Goal: Navigation & Orientation: Understand site structure

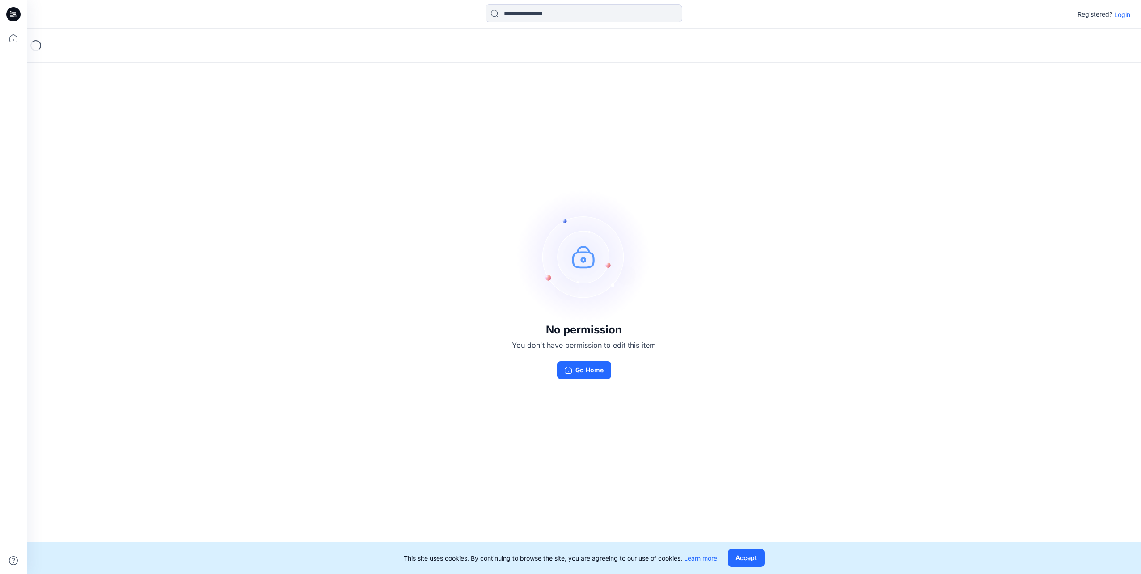
click at [1125, 16] on p "Login" at bounding box center [1122, 14] width 16 height 9
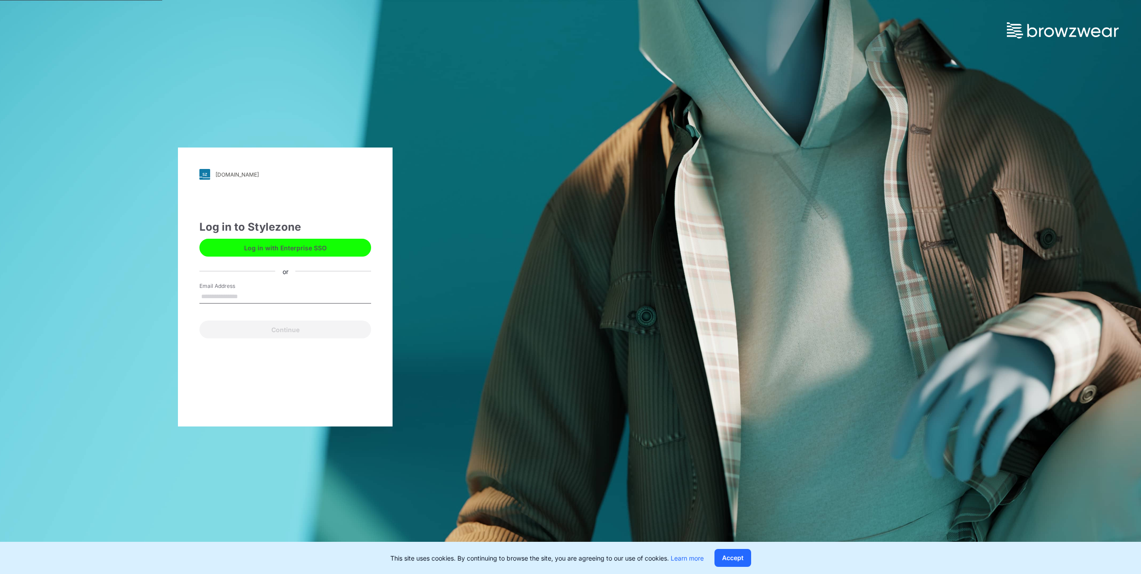
click at [253, 291] on input "Email Address" at bounding box center [285, 296] width 172 height 13
type input "**********"
click at [301, 328] on button "Continue" at bounding box center [285, 329] width 172 height 18
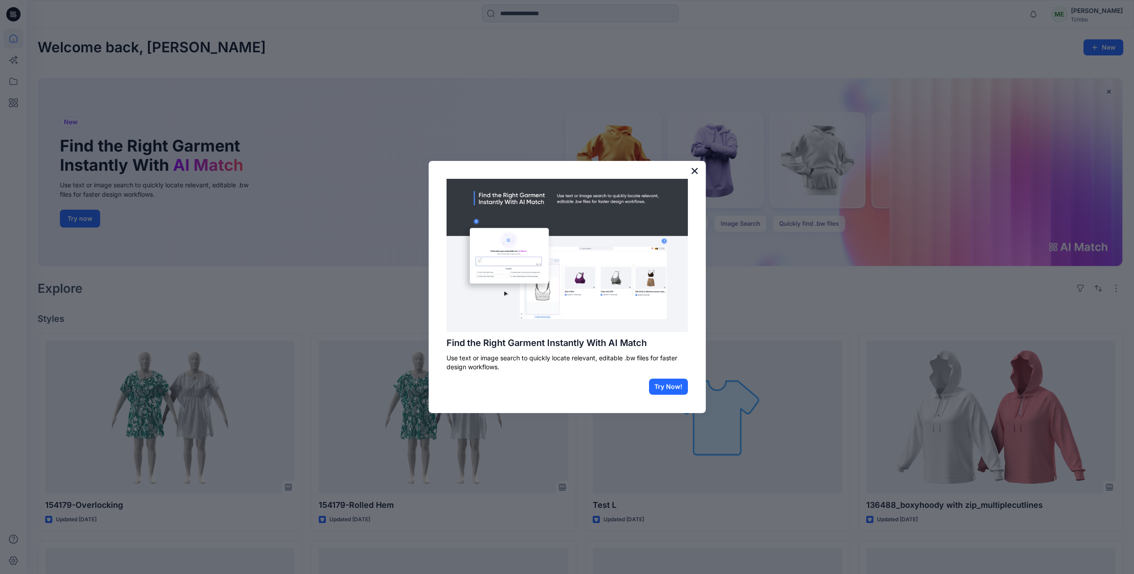
click at [698, 168] on button "×" at bounding box center [695, 171] width 8 height 14
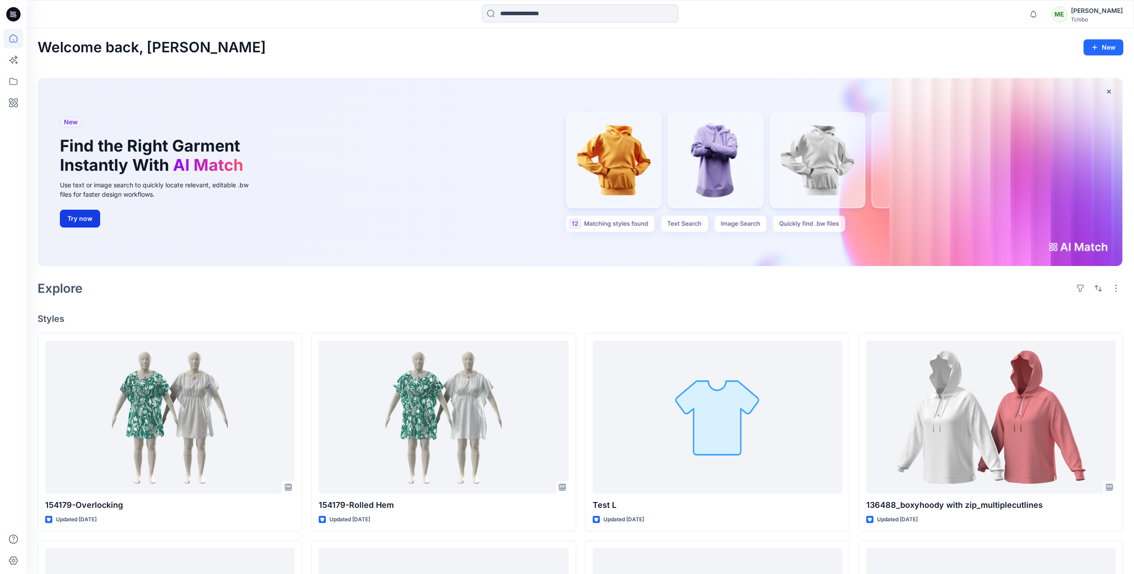
click at [78, 223] on button "Try now" at bounding box center [80, 219] width 40 height 18
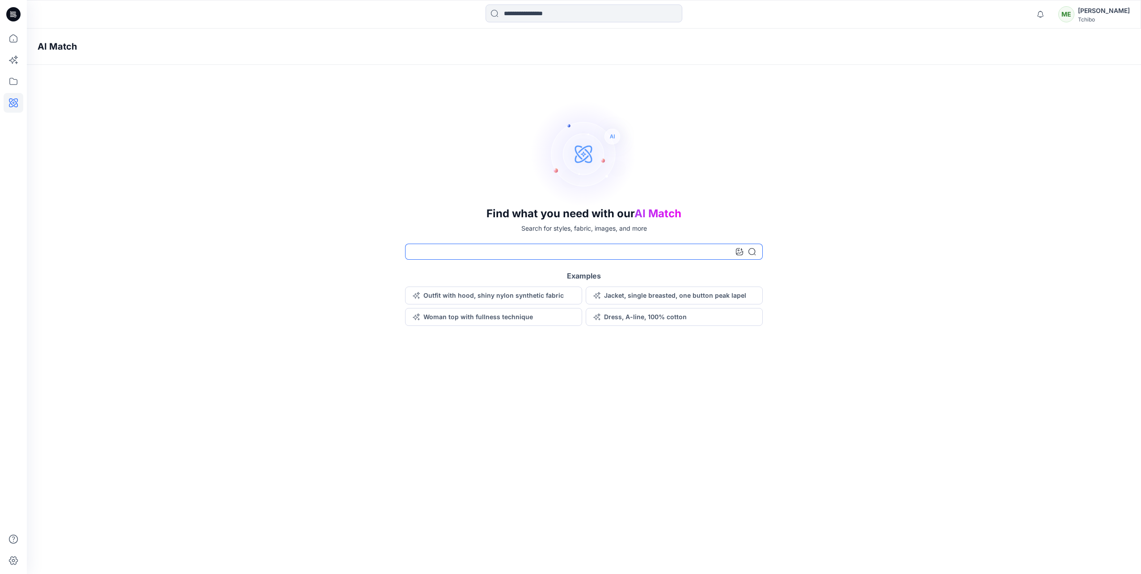
click at [543, 250] on input at bounding box center [584, 252] width 358 height 16
click at [11, 46] on icon at bounding box center [14, 39] width 20 height 20
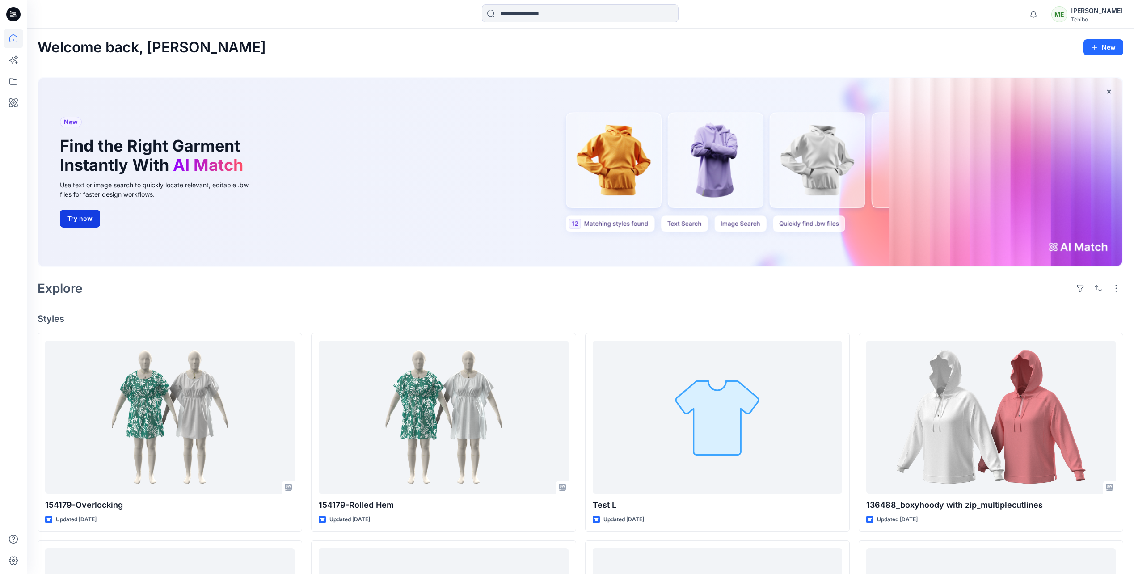
click at [88, 221] on button "Try now" at bounding box center [80, 219] width 40 height 18
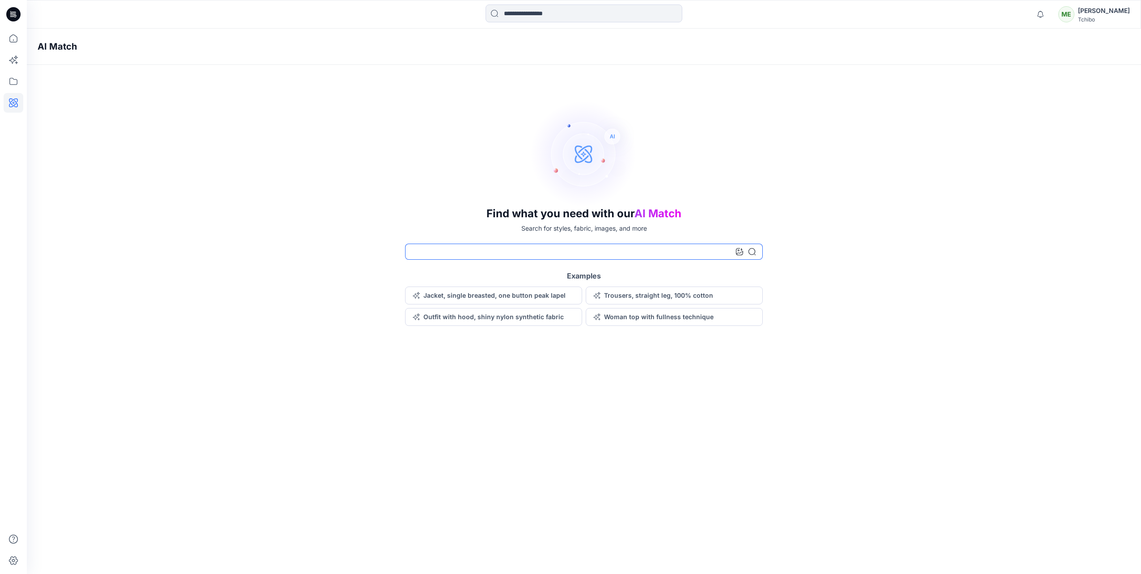
click at [500, 248] on input at bounding box center [584, 252] width 358 height 16
type input "**********"
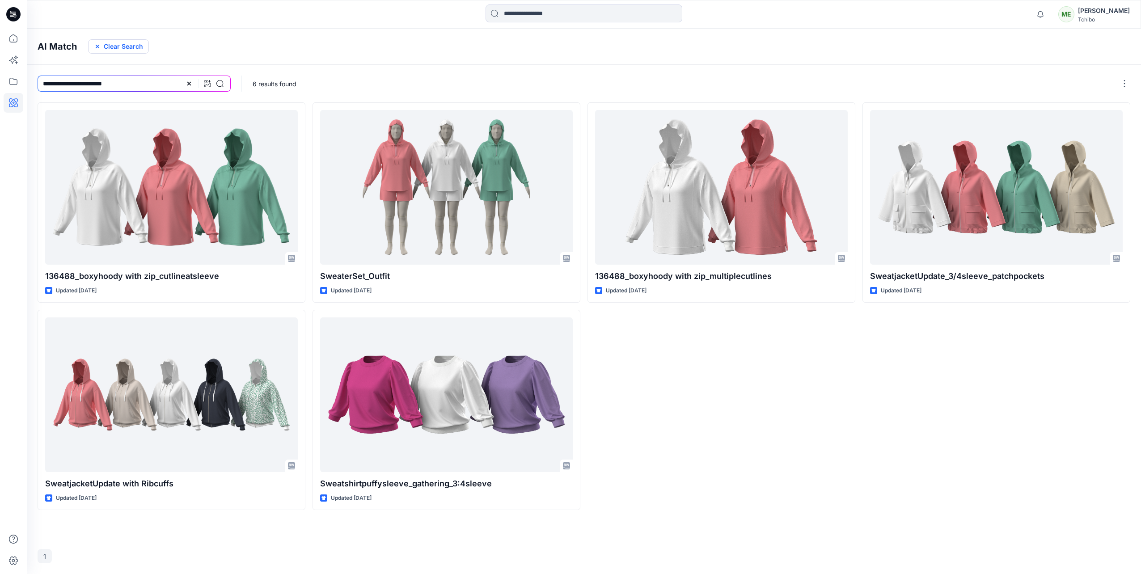
click at [95, 45] on icon "button" at bounding box center [97, 46] width 7 height 7
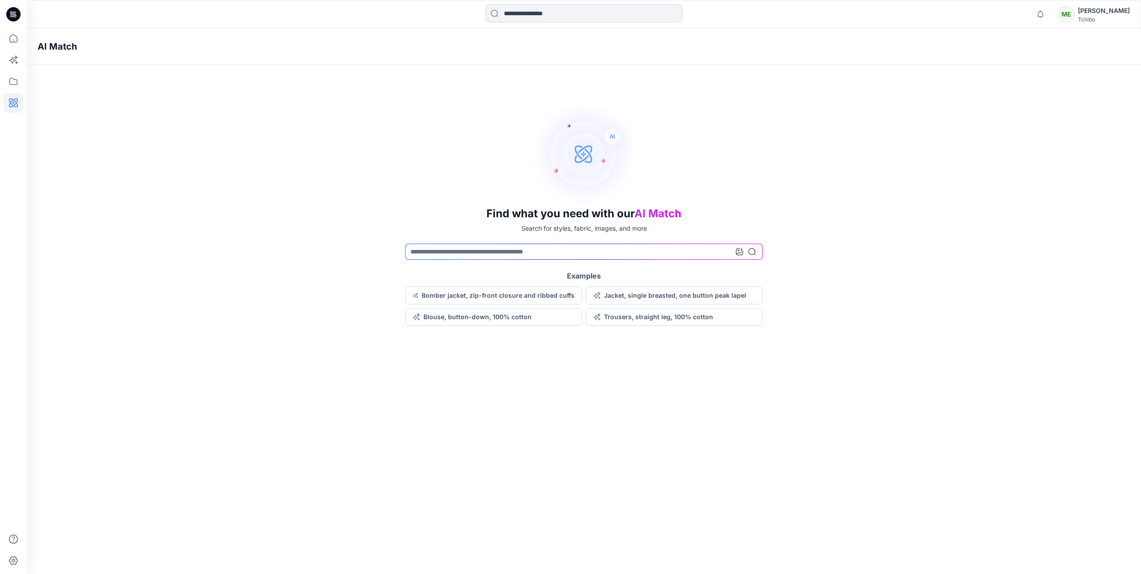
click at [569, 14] on input at bounding box center [583, 13] width 197 height 18
click at [11, 36] on icon at bounding box center [13, 38] width 8 height 8
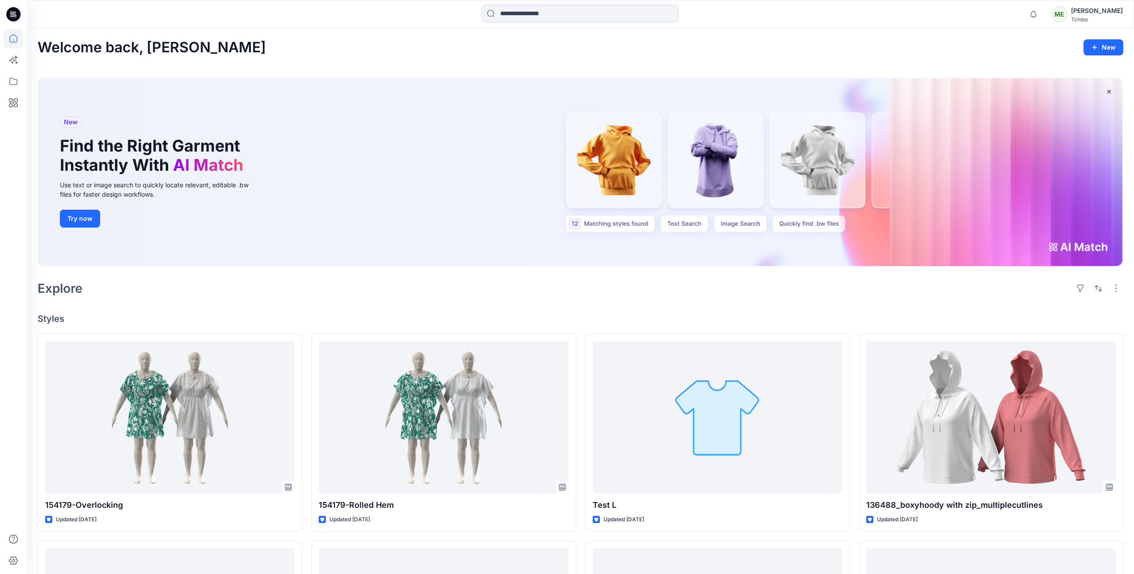
click at [1086, 15] on div "[PERSON_NAME]" at bounding box center [1097, 10] width 52 height 11
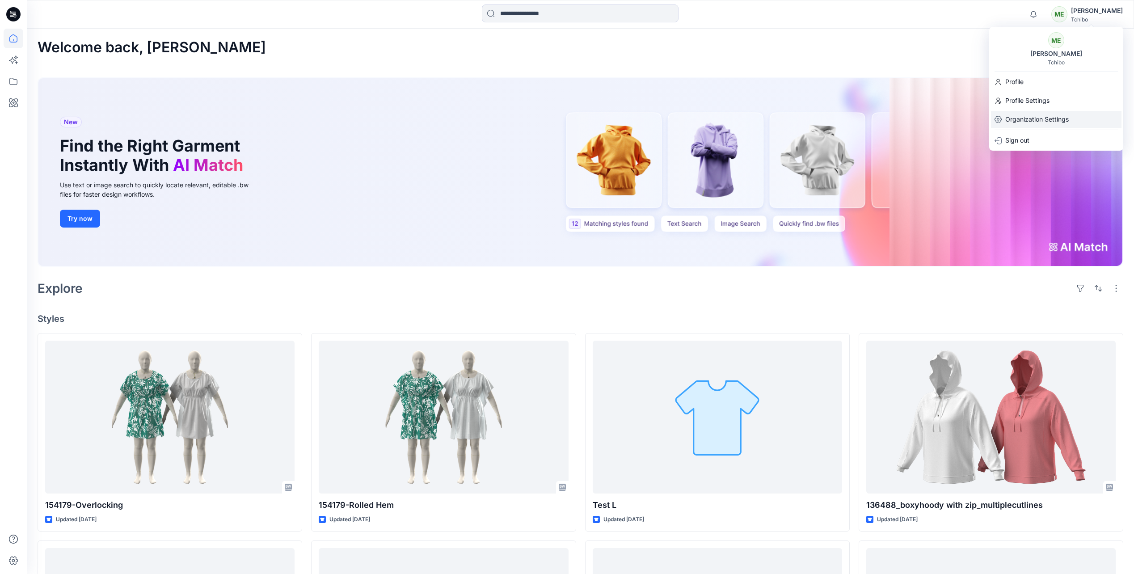
click at [1061, 115] on p "Organization Settings" at bounding box center [1036, 119] width 63 height 17
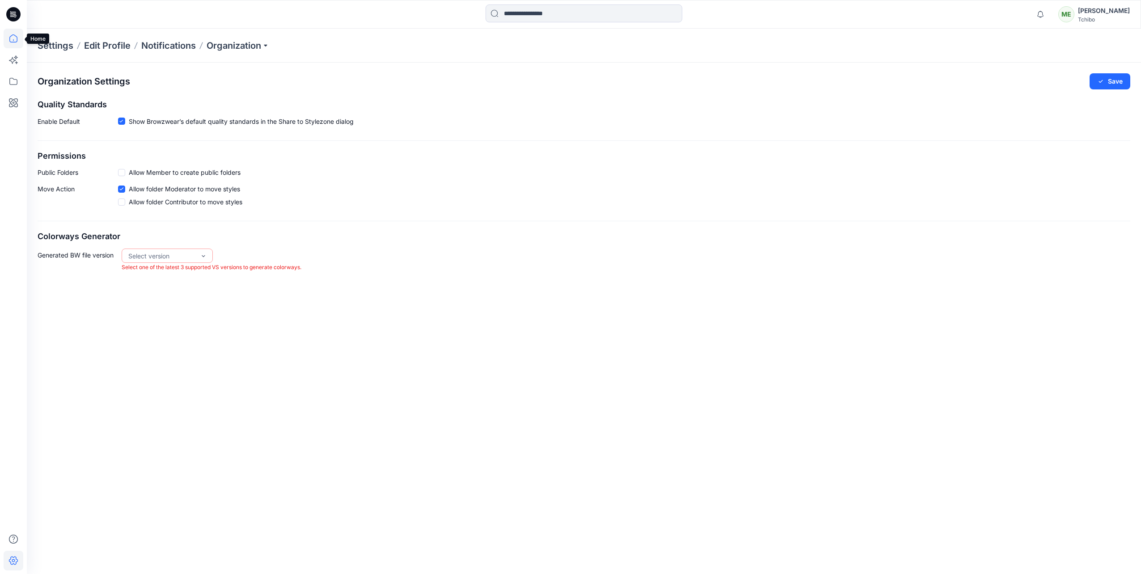
click at [10, 40] on icon at bounding box center [13, 38] width 8 height 8
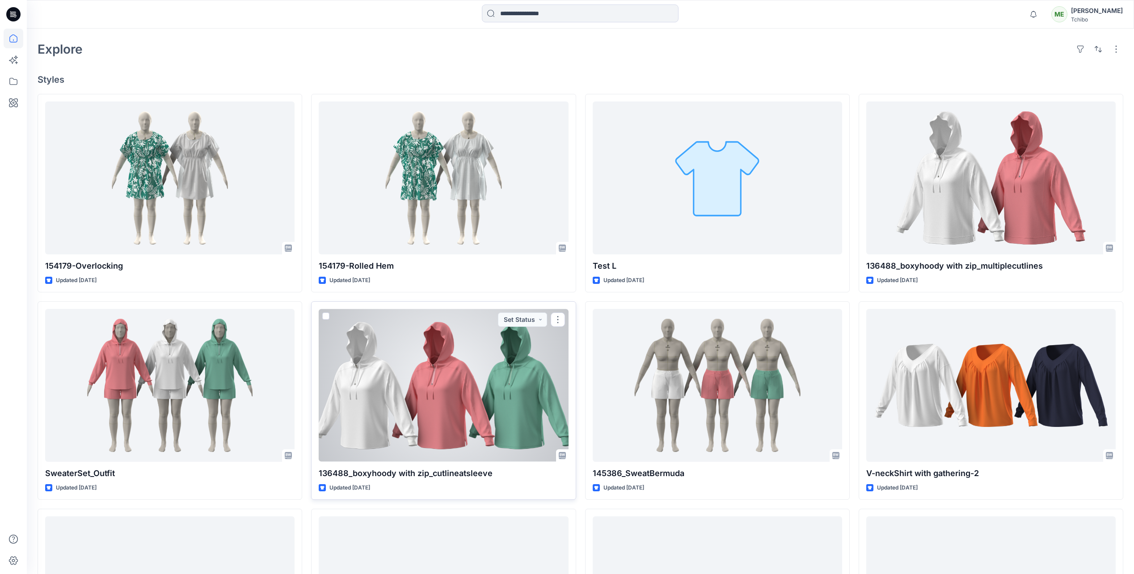
scroll to position [223, 0]
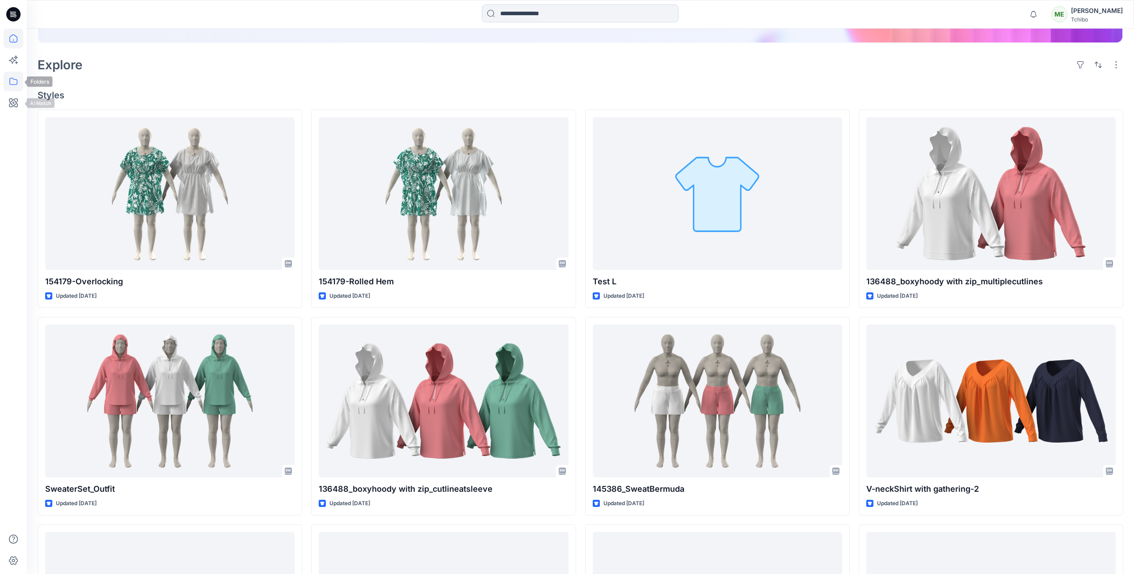
click at [16, 81] on icon at bounding box center [14, 82] width 20 height 20
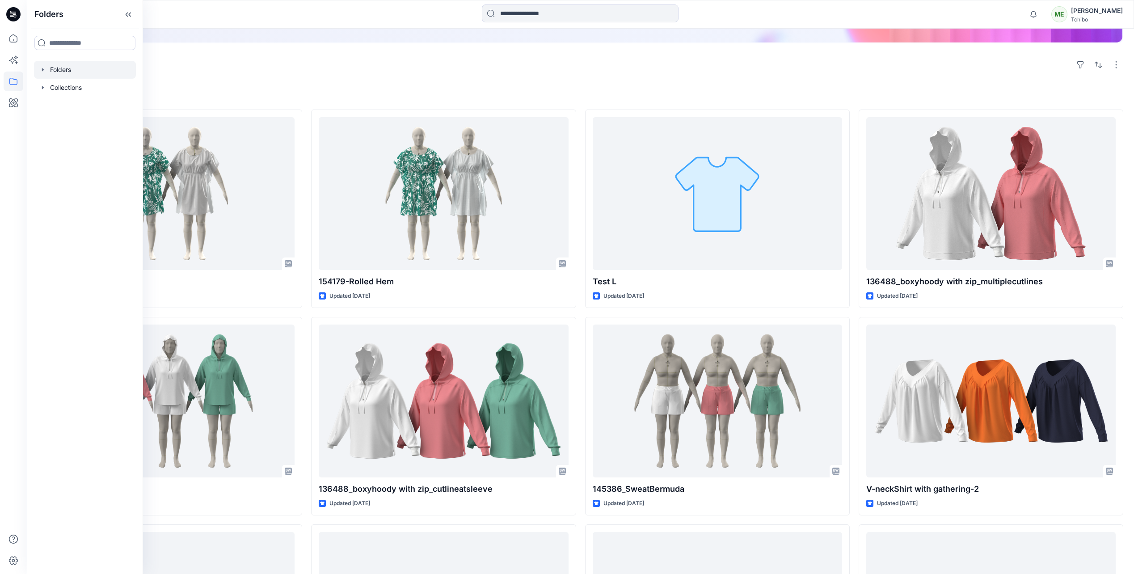
click at [59, 68] on div at bounding box center [85, 70] width 102 height 18
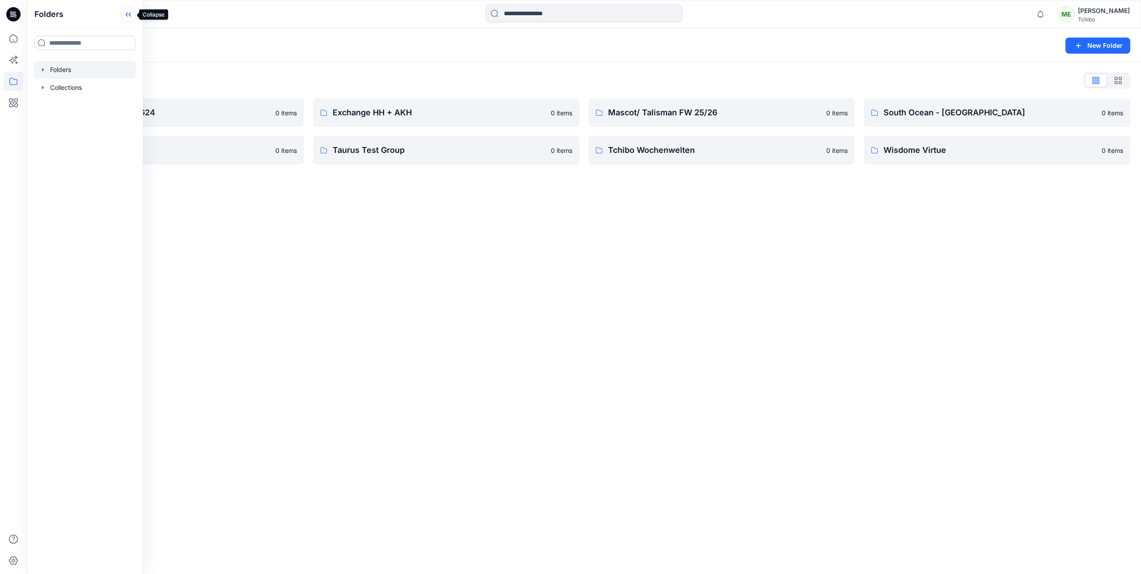
click at [130, 16] on icon at bounding box center [130, 15] width 2 height 4
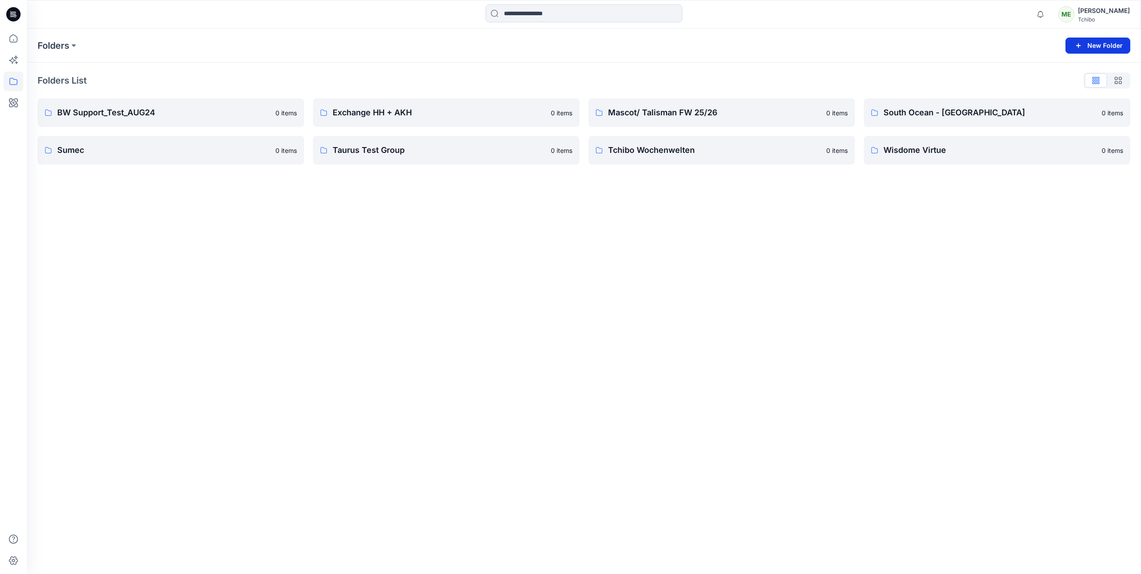
click at [1078, 44] on icon "button" at bounding box center [1078, 45] width 11 height 11
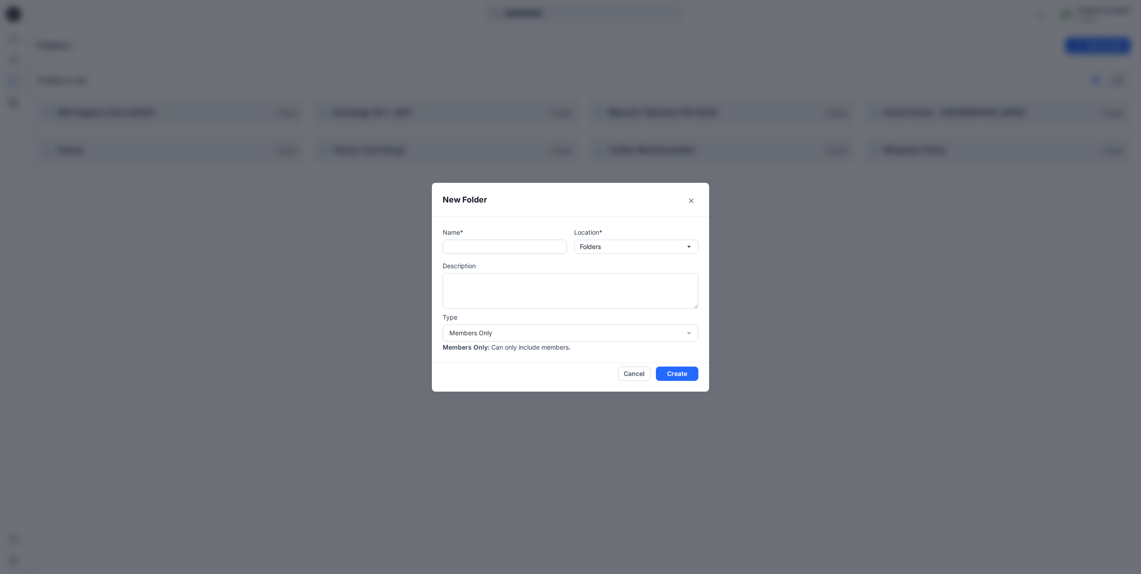
click at [514, 245] on input "text" at bounding box center [504, 247] width 124 height 14
click at [506, 242] on input "**********" at bounding box center [504, 247] width 124 height 14
click at [447, 245] on input "**********" at bounding box center [504, 247] width 124 height 14
type input "**********"
click at [675, 369] on button "Create" at bounding box center [677, 373] width 42 height 14
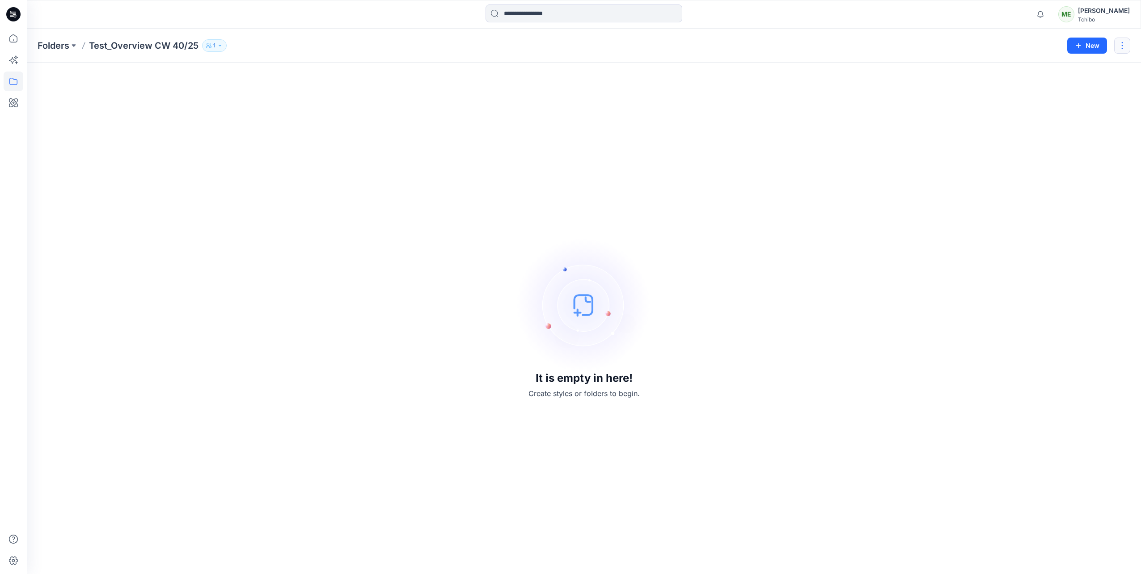
click at [1124, 47] on button "button" at bounding box center [1122, 46] width 16 height 16
click at [1070, 101] on p "Manage Users" at bounding box center [1069, 100] width 42 height 9
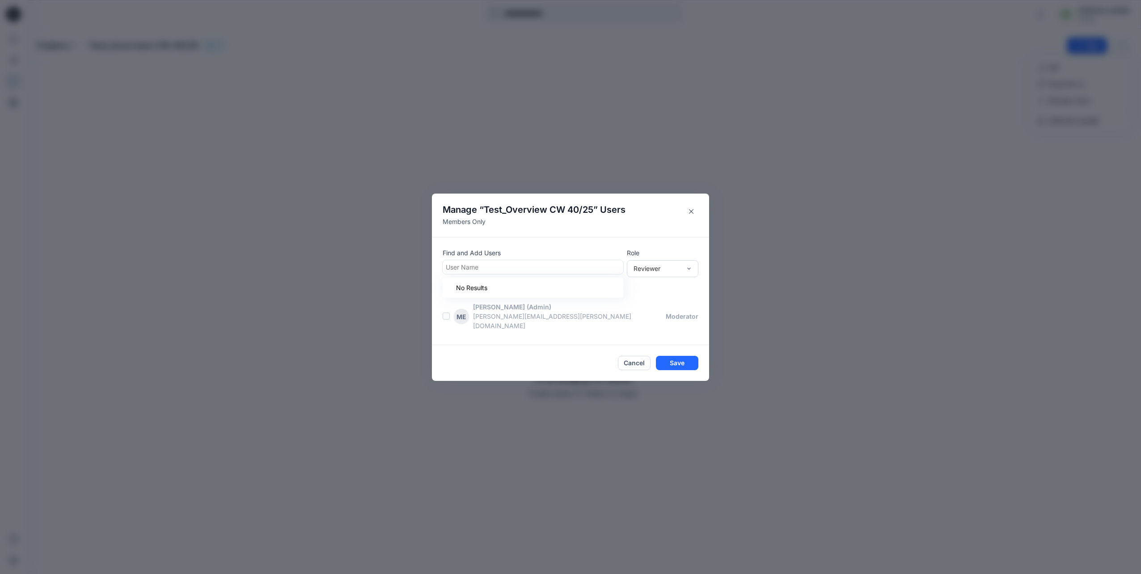
click at [601, 271] on div at bounding box center [533, 266] width 174 height 11
type input "****"
click at [591, 295] on div "AH [PERSON_NAME]" at bounding box center [533, 289] width 170 height 13
click at [673, 273] on div "Reviewer" at bounding box center [656, 268] width 47 height 9
click at [652, 292] on div "Reviewer" at bounding box center [662, 286] width 68 height 16
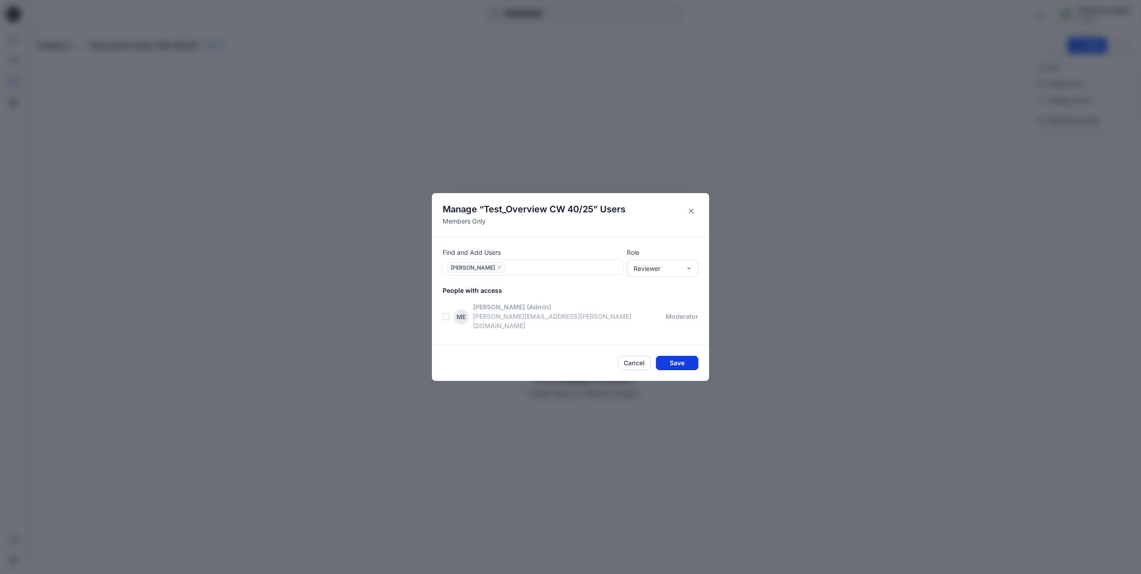
click at [682, 356] on button "Save" at bounding box center [677, 363] width 42 height 14
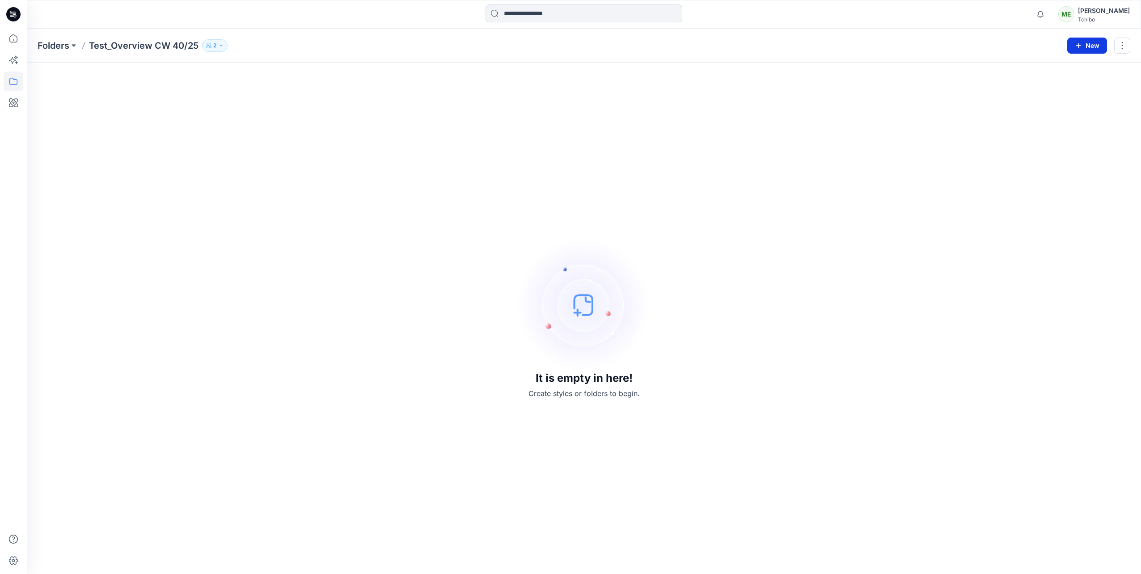
click at [1084, 44] on button "New" at bounding box center [1087, 46] width 40 height 16
click at [1060, 69] on p "New Style" at bounding box center [1059, 68] width 30 height 11
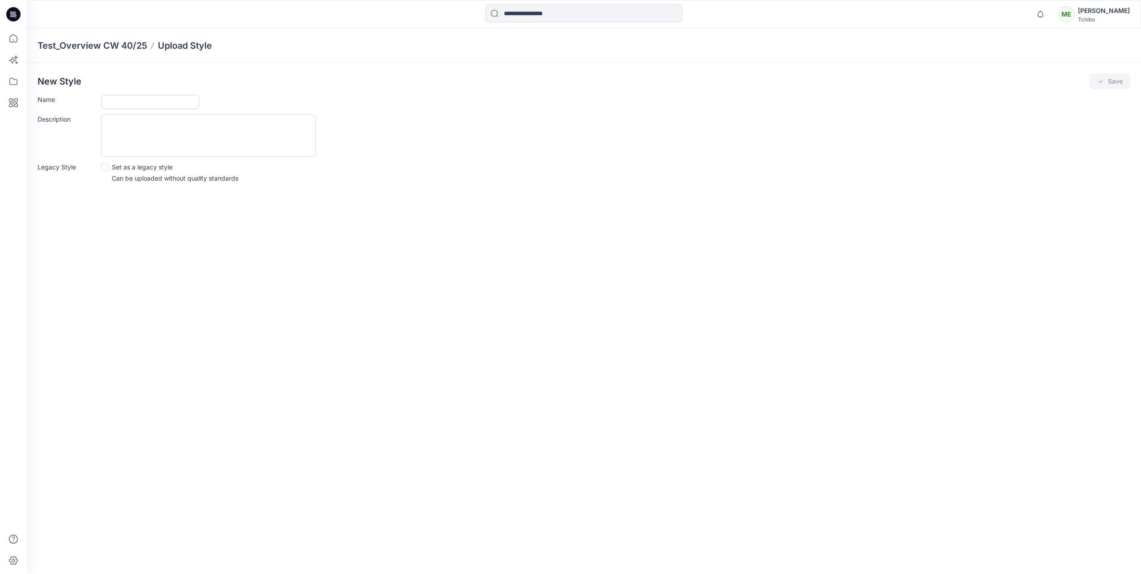
click at [153, 100] on input "Name" at bounding box center [150, 102] width 98 height 14
click at [349, 330] on div "Test_Overview CW 40/25 Upload Style New Style Save Name Description Legacy Styl…" at bounding box center [584, 301] width 1114 height 545
click at [14, 83] on icon at bounding box center [14, 82] width 20 height 20
click at [62, 71] on div at bounding box center [85, 70] width 102 height 18
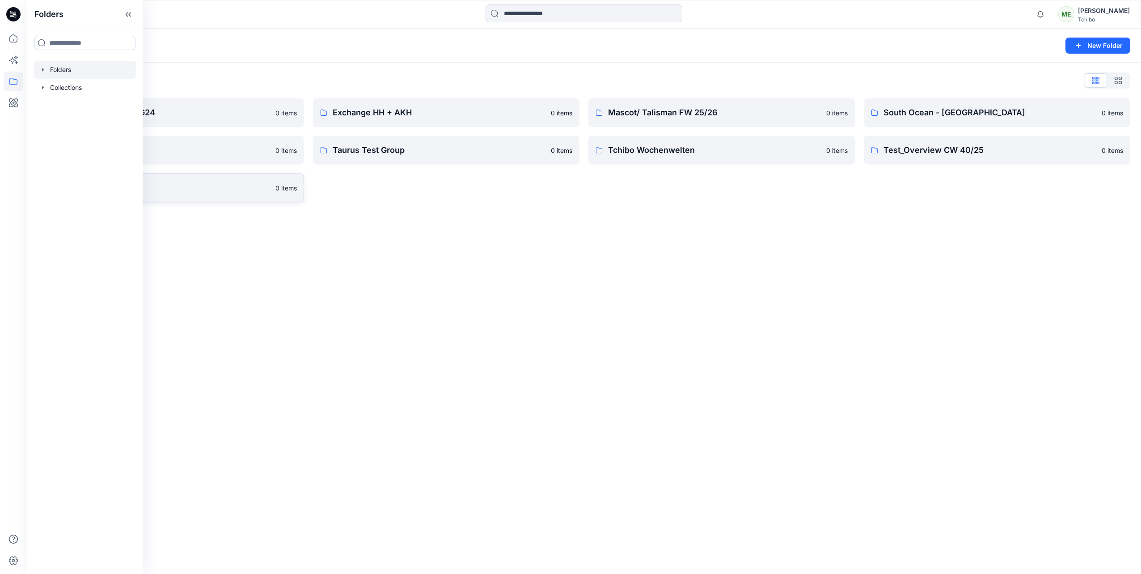
click at [214, 195] on link "Wisdome Virtue 0 items" at bounding box center [171, 187] width 266 height 29
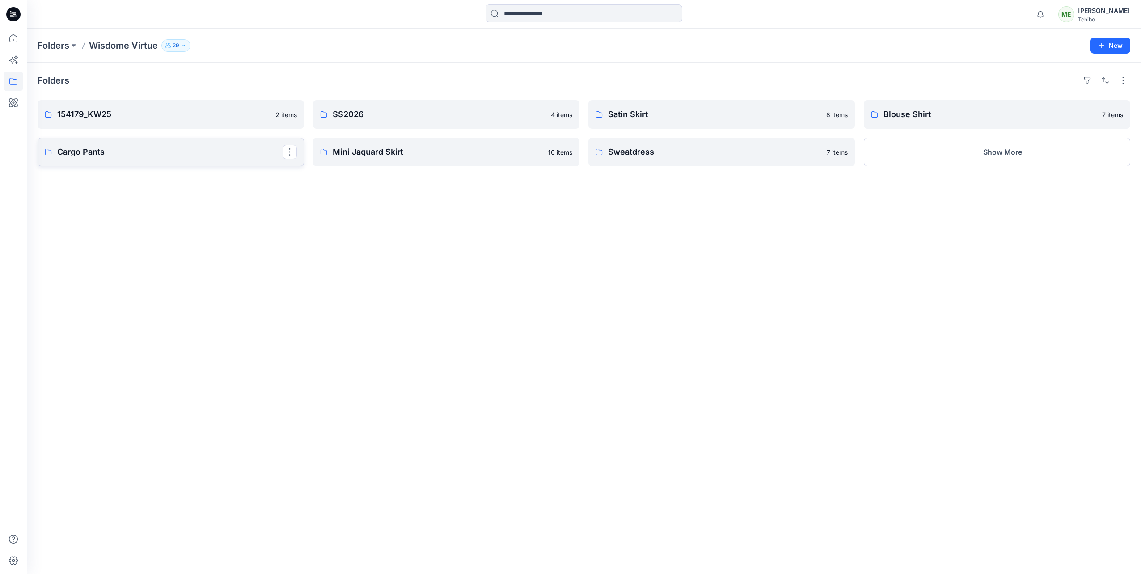
click at [153, 153] on p "Cargo Pants" at bounding box center [169, 152] width 225 height 13
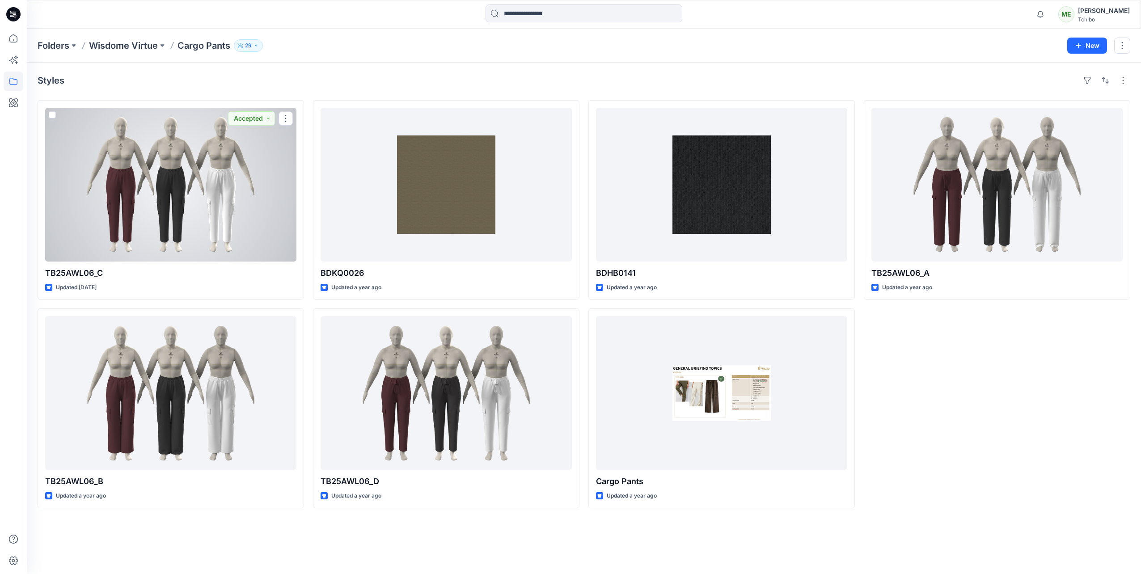
click at [194, 223] on div at bounding box center [170, 185] width 251 height 154
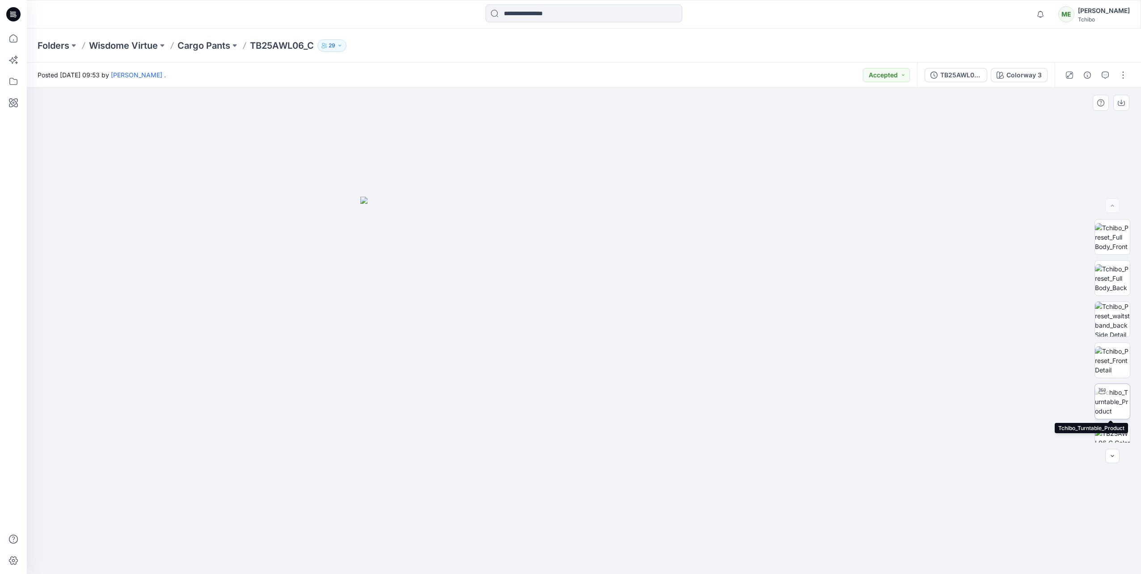
click at [1108, 403] on img at bounding box center [1112, 401] width 35 height 28
drag, startPoint x: 615, startPoint y: 397, endPoint x: 615, endPoint y: 274, distance: 123.4
click at [615, 274] on div at bounding box center [584, 331] width 1114 height 486
drag, startPoint x: 615, startPoint y: 273, endPoint x: 617, endPoint y: 243, distance: 30.4
click at [616, 259] on div at bounding box center [584, 331] width 1114 height 486
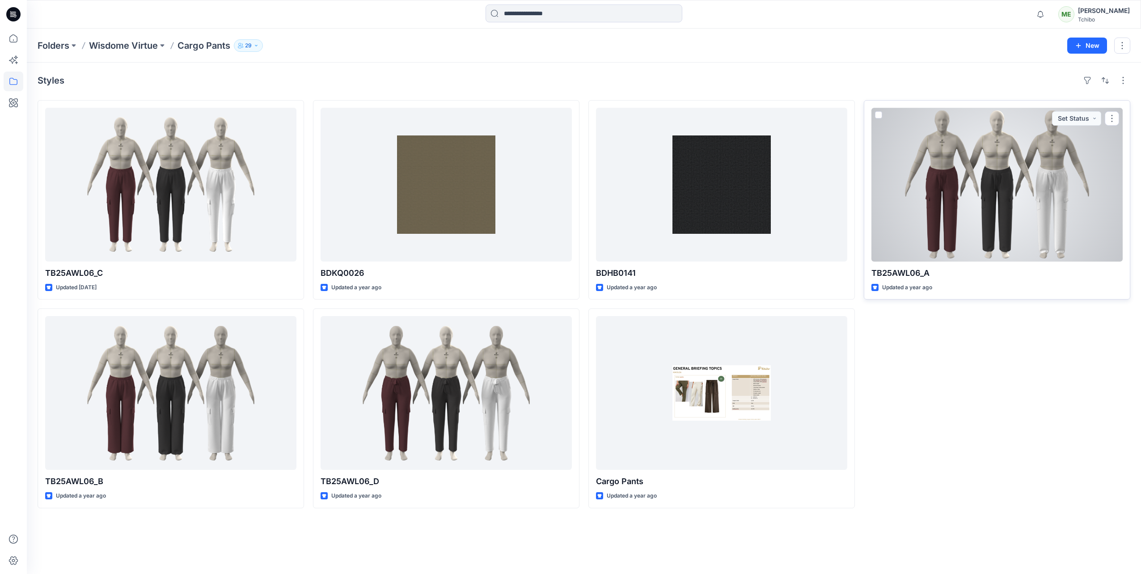
click at [955, 195] on div at bounding box center [996, 185] width 251 height 154
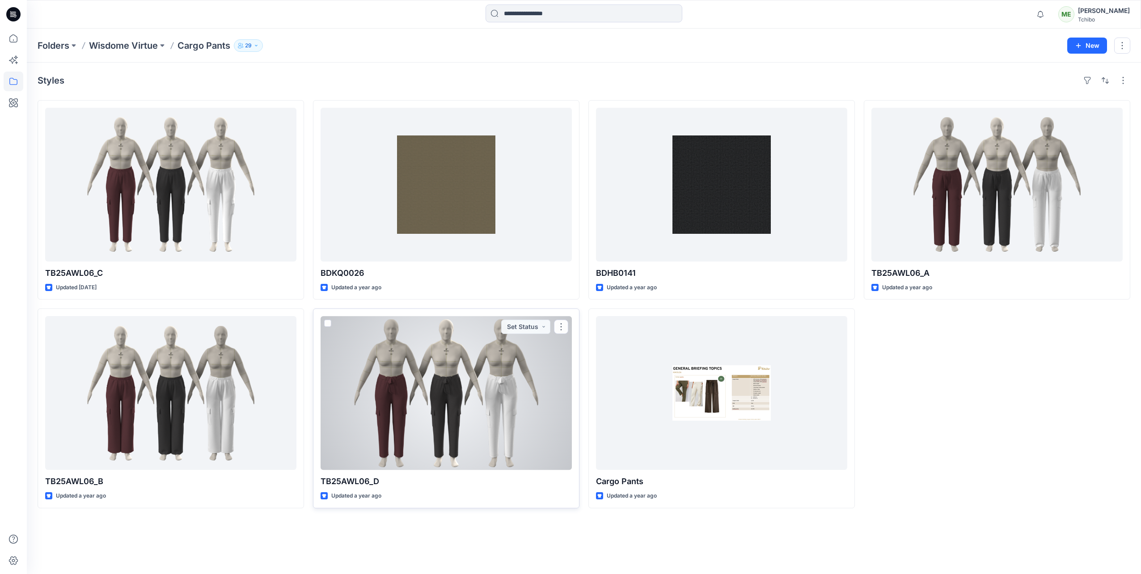
click at [507, 440] on div at bounding box center [445, 393] width 251 height 154
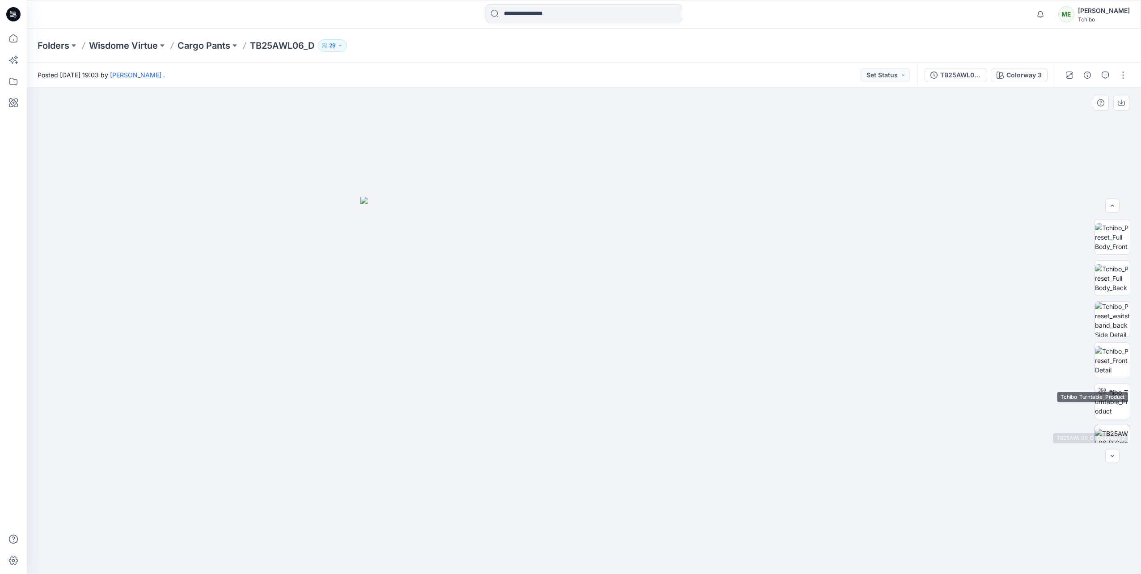
scroll to position [59, 0]
click at [1115, 456] on div at bounding box center [1112, 456] width 14 height 14
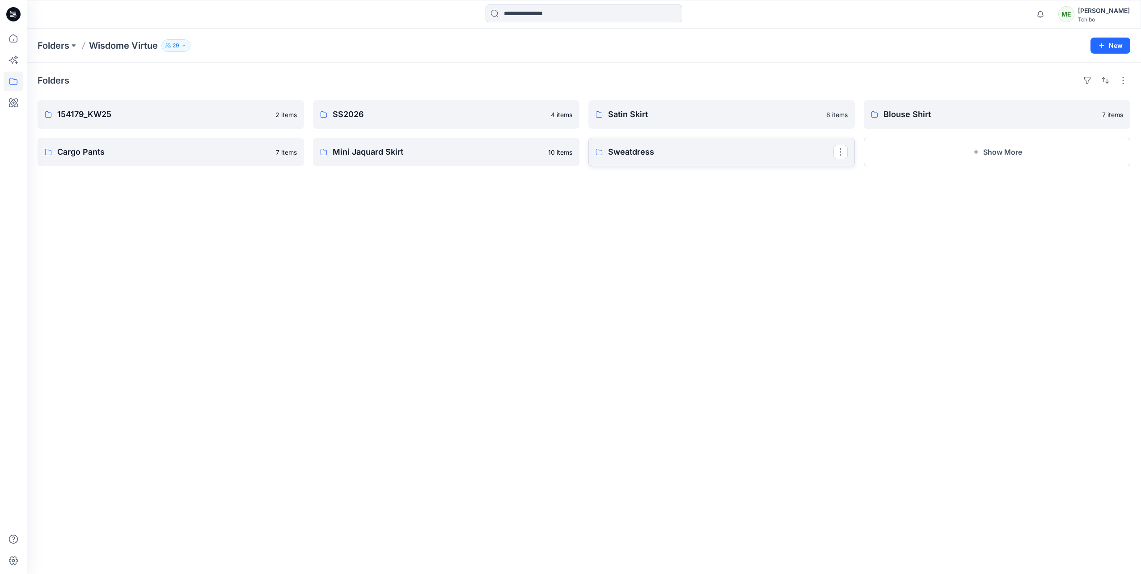
click at [648, 152] on p "Sweatdress" at bounding box center [720, 152] width 225 height 13
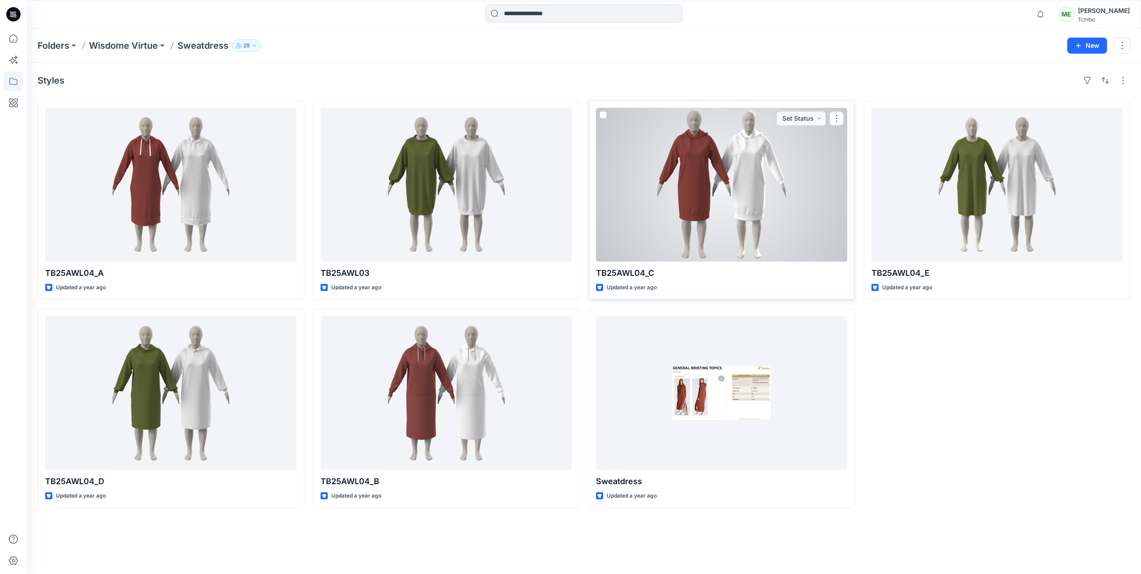
click at [728, 180] on div at bounding box center [721, 185] width 251 height 154
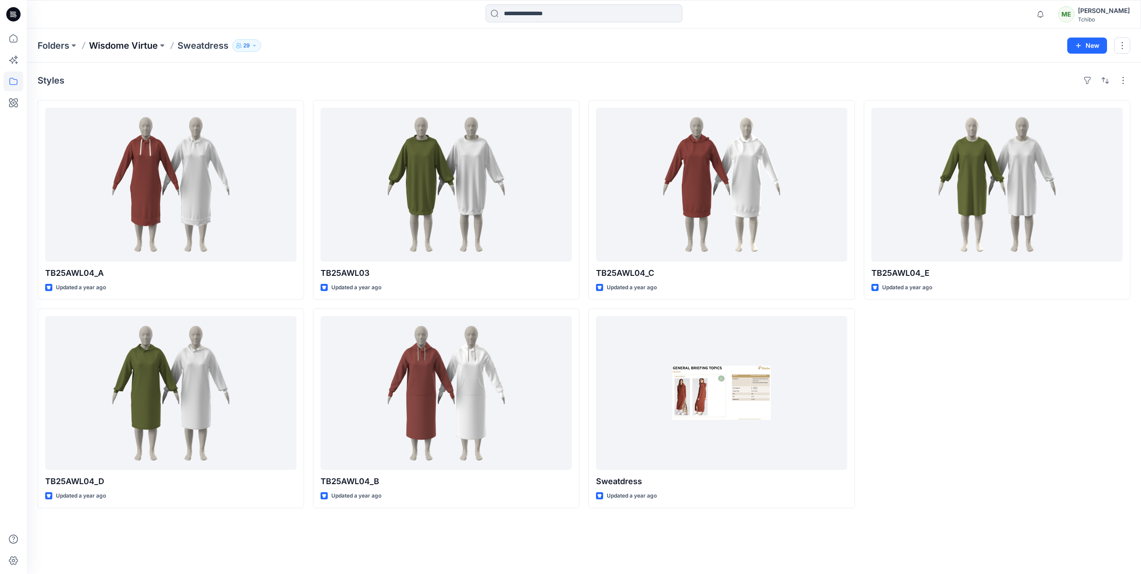
click at [142, 46] on p "Wisdome Virtue" at bounding box center [123, 45] width 69 height 13
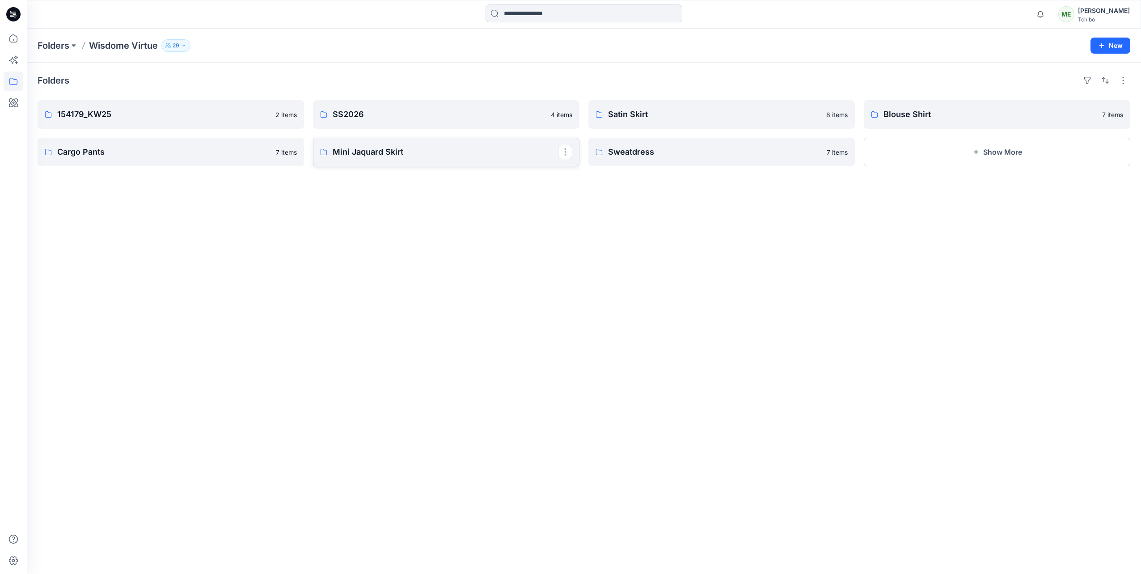
click at [377, 158] on link "Mini Jaquard Skirt" at bounding box center [446, 152] width 266 height 29
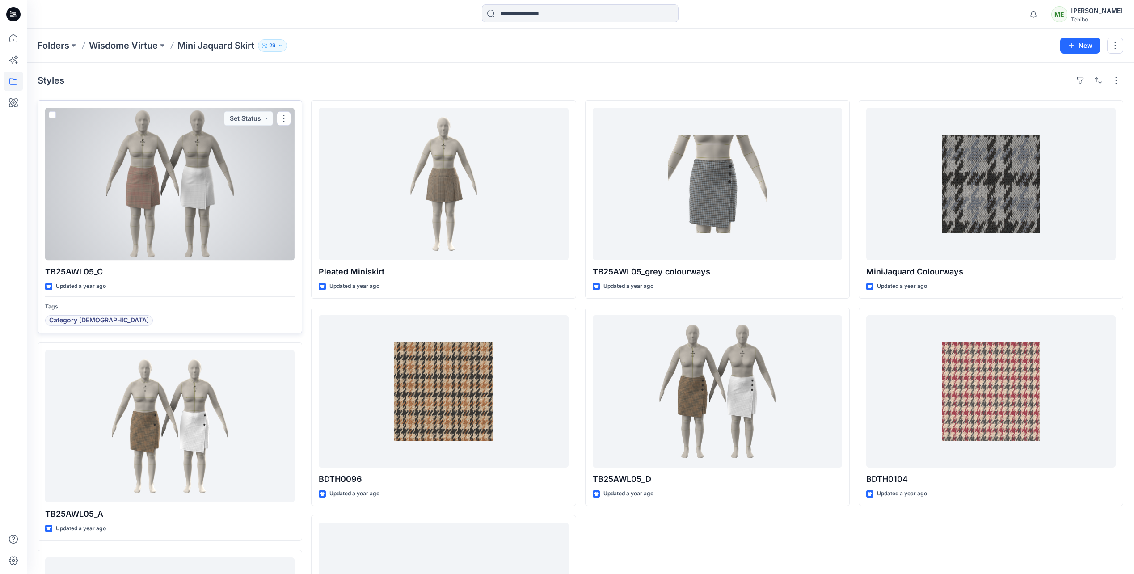
click at [207, 203] on div at bounding box center [169, 184] width 249 height 152
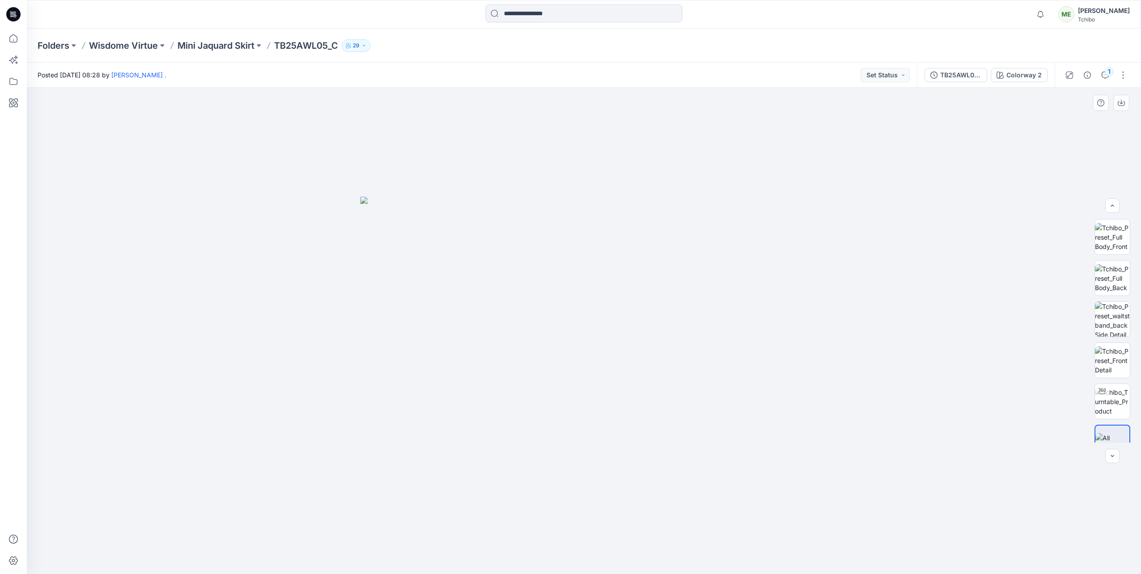
scroll to position [18, 0]
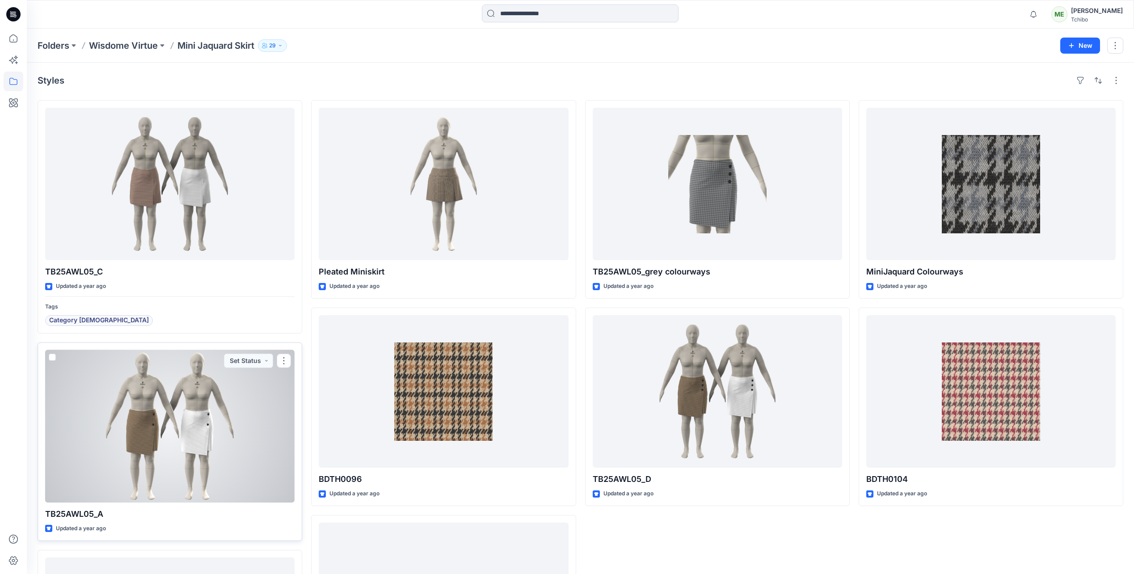
click at [188, 450] on div at bounding box center [169, 426] width 249 height 152
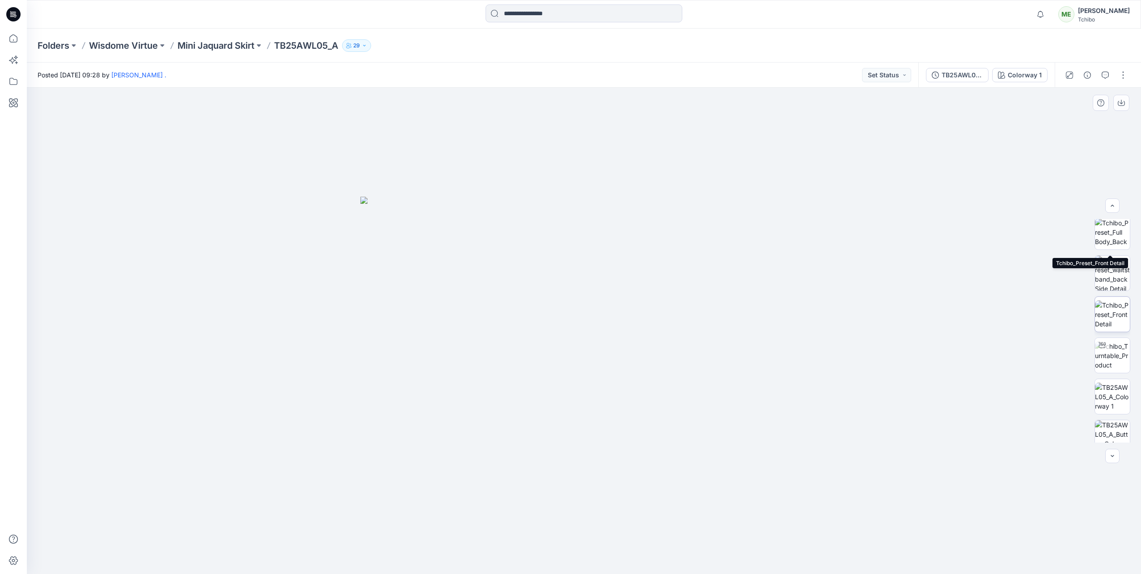
scroll to position [141, 0]
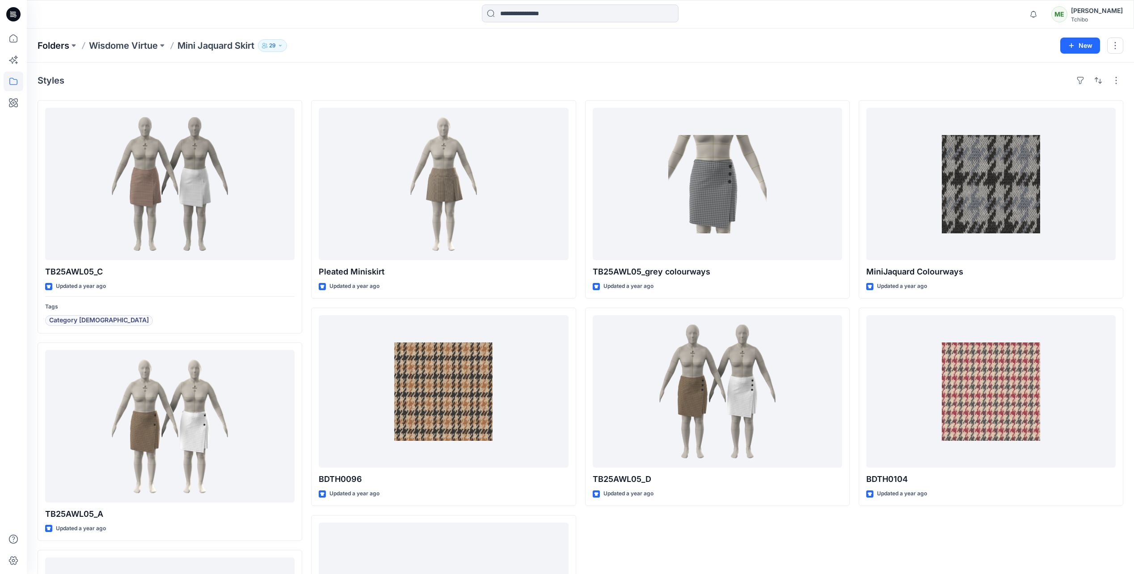
click at [53, 45] on p "Folders" at bounding box center [54, 45] width 32 height 13
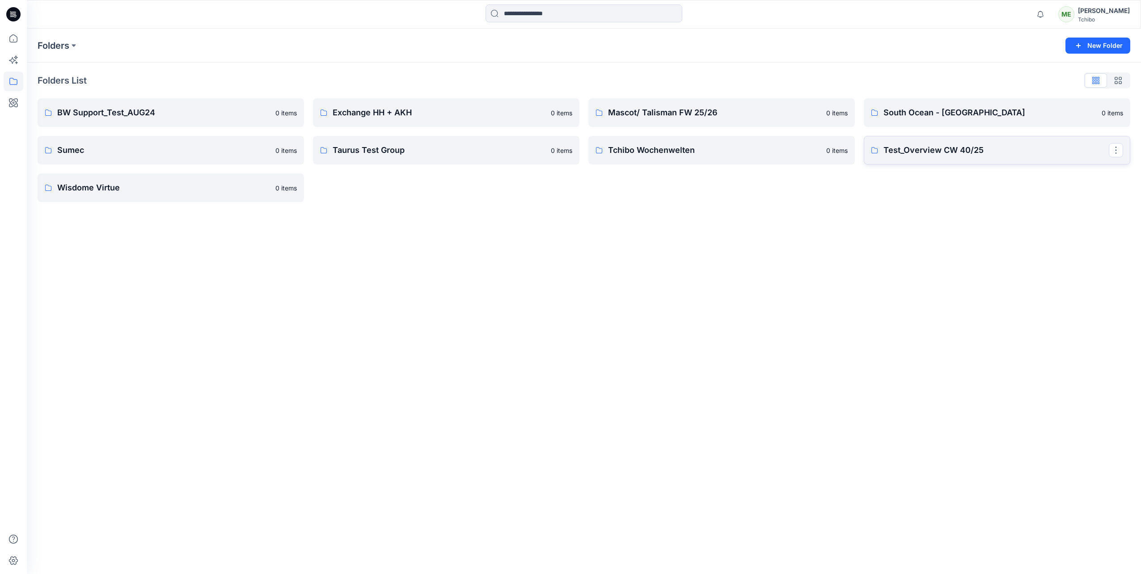
click at [942, 148] on p "Test_Overview CW 40/25" at bounding box center [995, 150] width 225 height 13
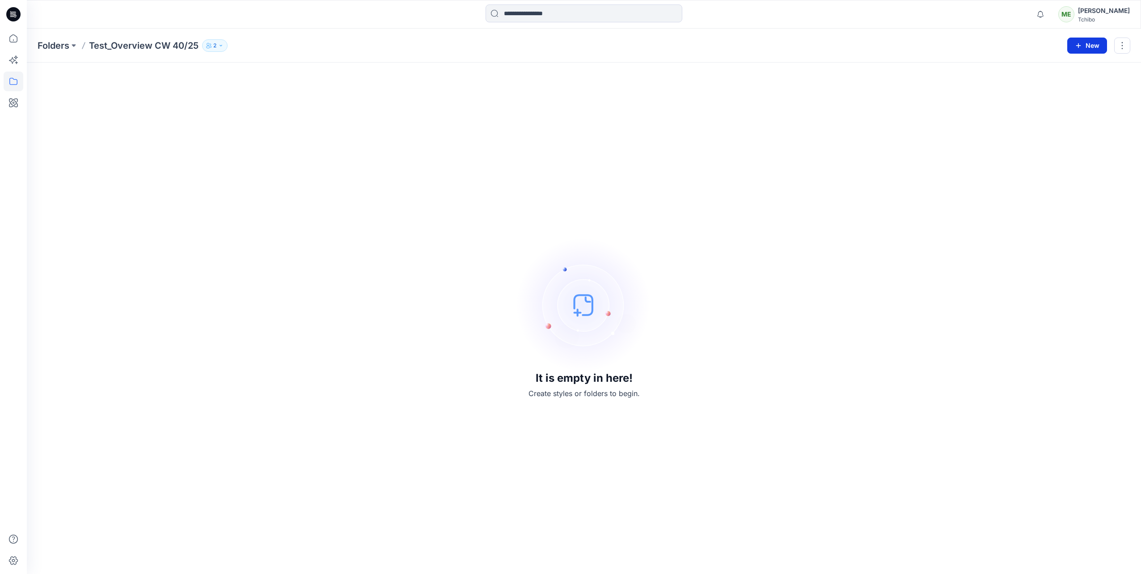
click at [1085, 46] on button "New" at bounding box center [1087, 46] width 40 height 16
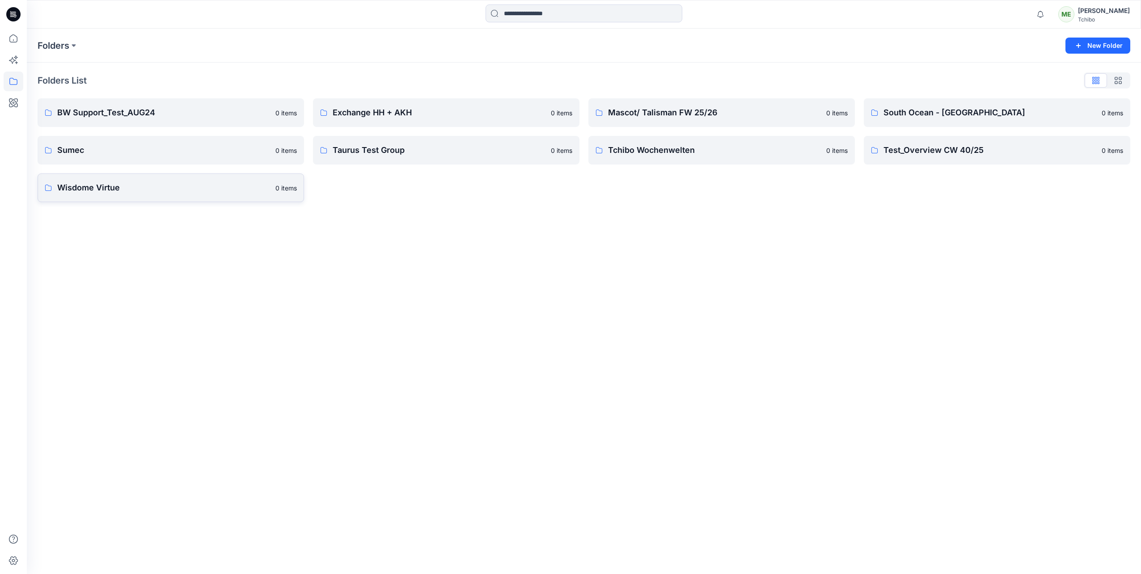
click at [155, 188] on p "Wisdome Virtue" at bounding box center [163, 187] width 213 height 13
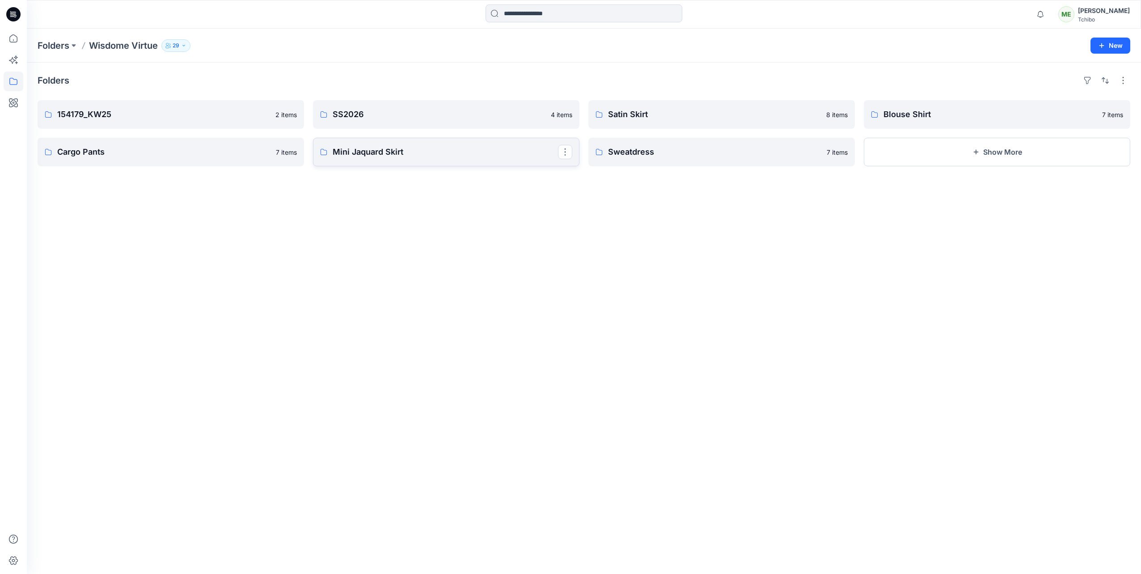
click at [404, 149] on p "Mini Jaquard Skirt" at bounding box center [445, 152] width 225 height 13
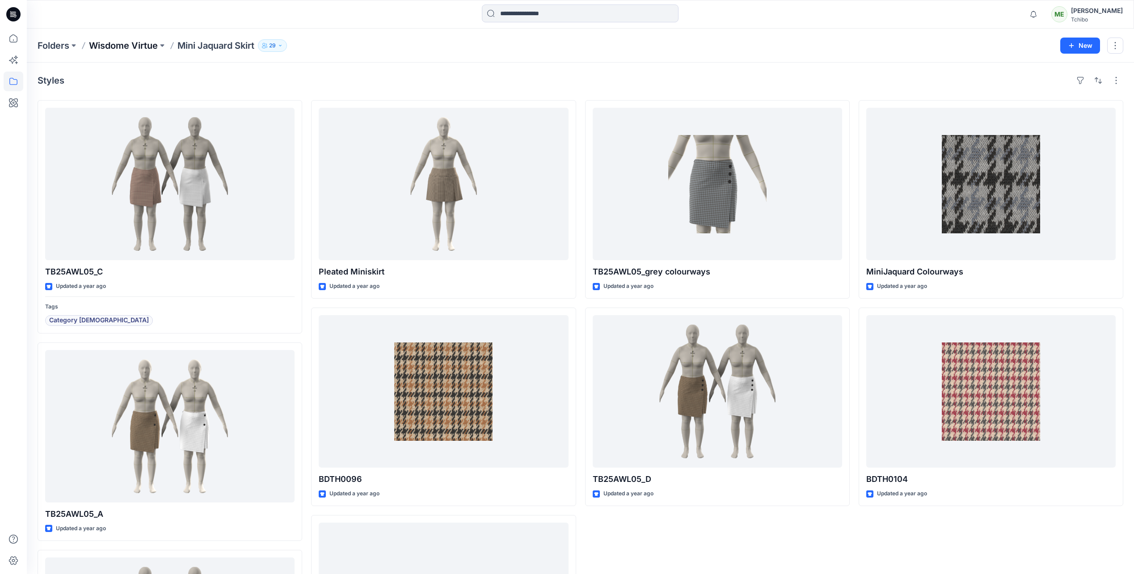
click at [143, 48] on p "Wisdome Virtue" at bounding box center [123, 45] width 69 height 13
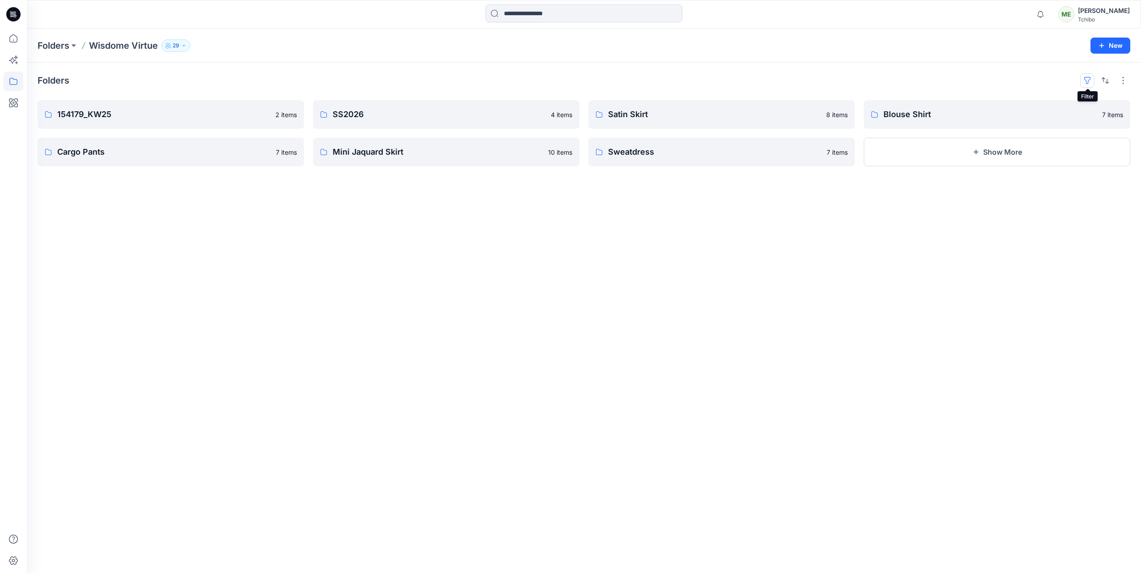
click at [1089, 78] on button "button" at bounding box center [1087, 80] width 14 height 14
click at [1122, 77] on button "button" at bounding box center [1123, 80] width 14 height 14
click at [1074, 98] on p "Layout" at bounding box center [1085, 102] width 56 height 11
click at [1032, 94] on button "Grid" at bounding box center [1007, 93] width 77 height 18
click at [1065, 142] on p "Card View" at bounding box center [1085, 137] width 56 height 11
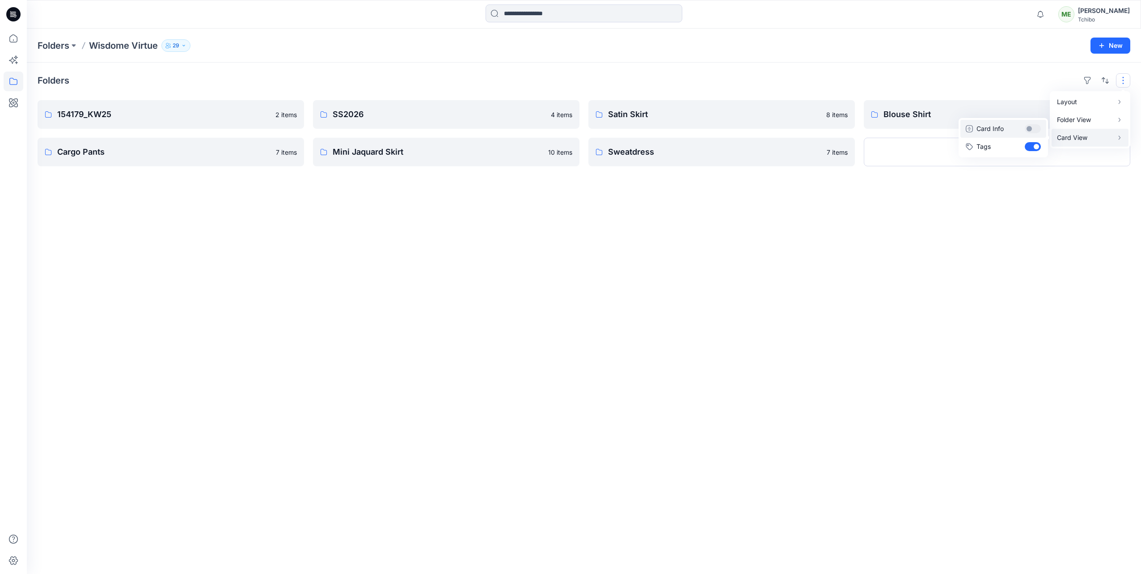
click at [1036, 128] on button "Card Info" at bounding box center [1003, 129] width 86 height 18
click at [1065, 122] on p "Folder View" at bounding box center [1085, 119] width 56 height 11
click at [1004, 210] on div "Folders Layout Grid Large Grid Folder View Compact Card Card View Card Info Tag…" at bounding box center [584, 318] width 1114 height 511
click at [671, 120] on p "Satin Skirt" at bounding box center [720, 114] width 225 height 13
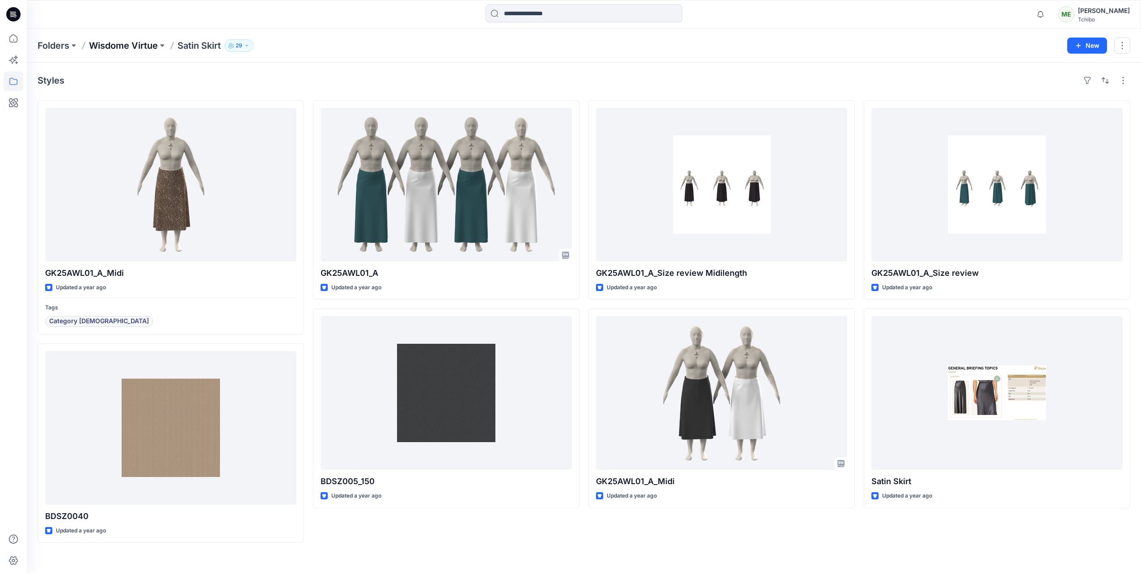
click at [102, 42] on p "Wisdome Virtue" at bounding box center [123, 45] width 69 height 13
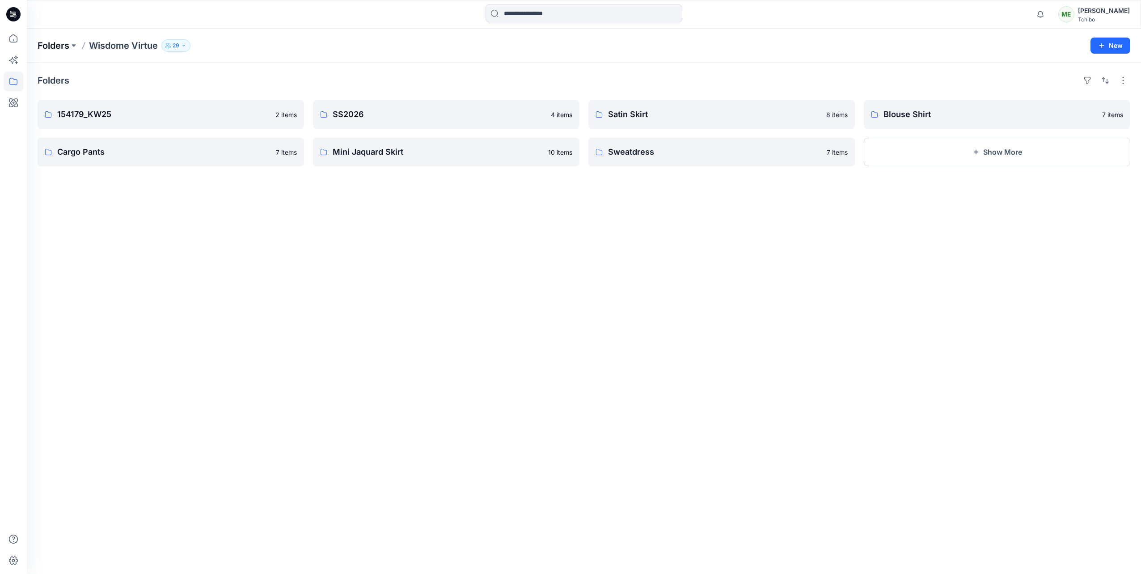
click at [68, 46] on p "Folders" at bounding box center [54, 45] width 32 height 13
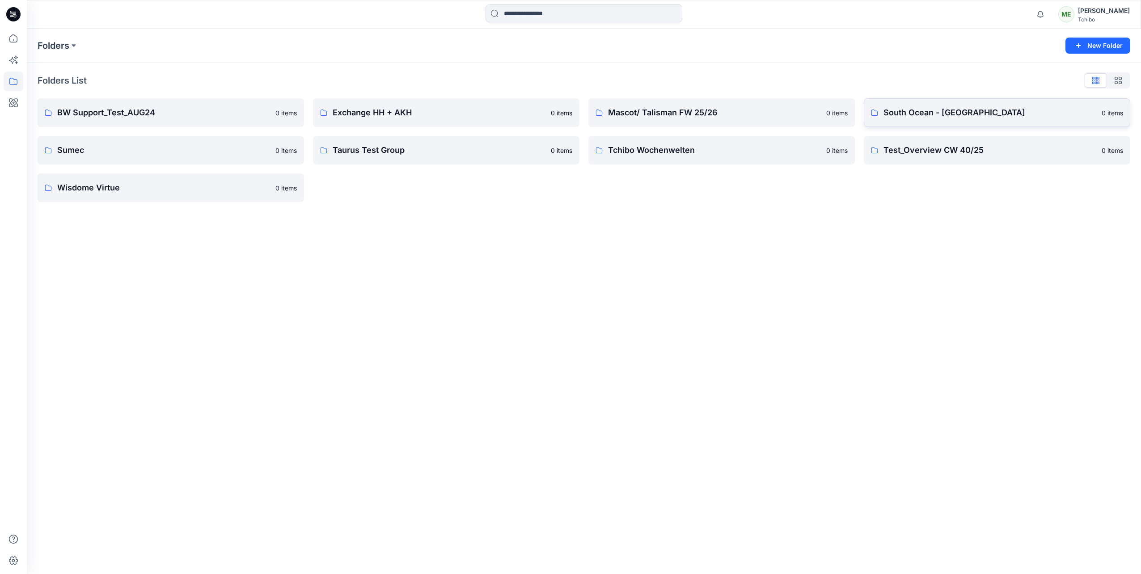
click at [928, 110] on p "South Ocean - [GEOGRAPHIC_DATA]" at bounding box center [989, 112] width 213 height 13
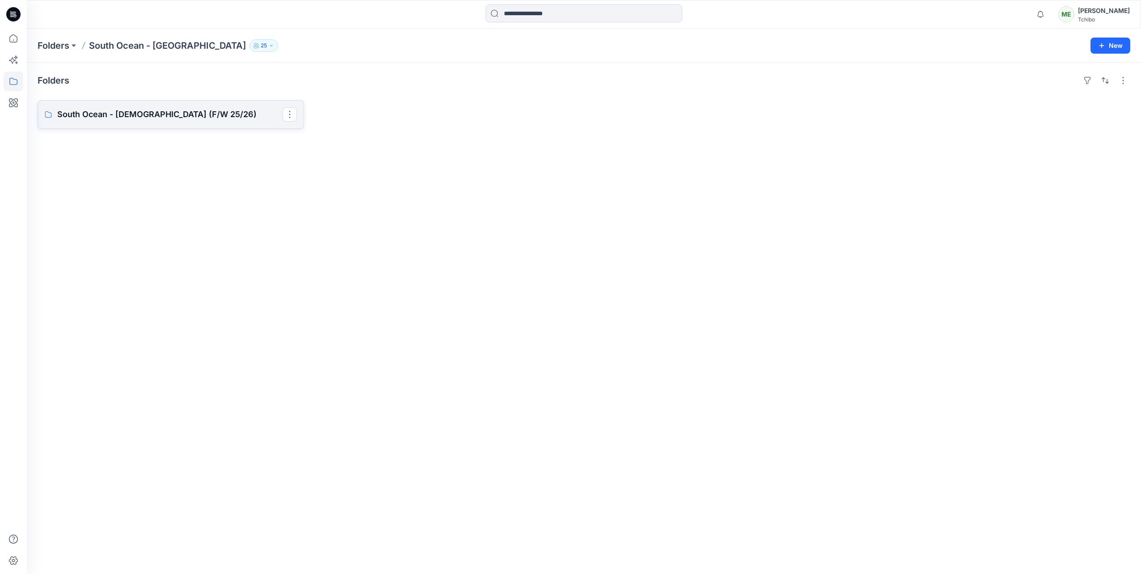
click at [215, 123] on link "South Ocean - [DEMOGRAPHIC_DATA] (F/W 25/26)" at bounding box center [171, 114] width 266 height 29
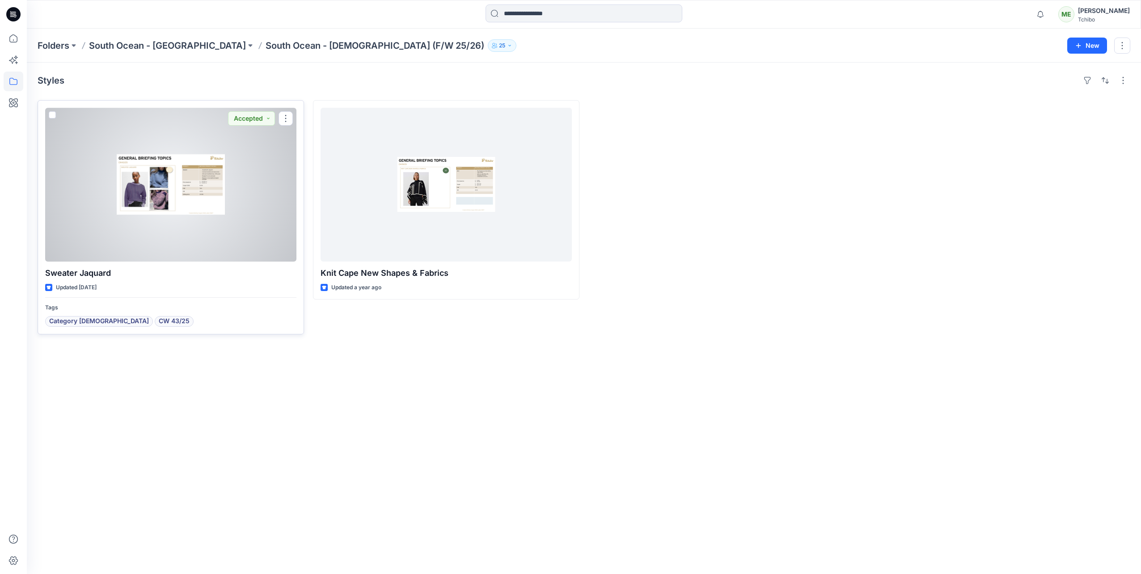
click at [236, 219] on div at bounding box center [170, 185] width 251 height 154
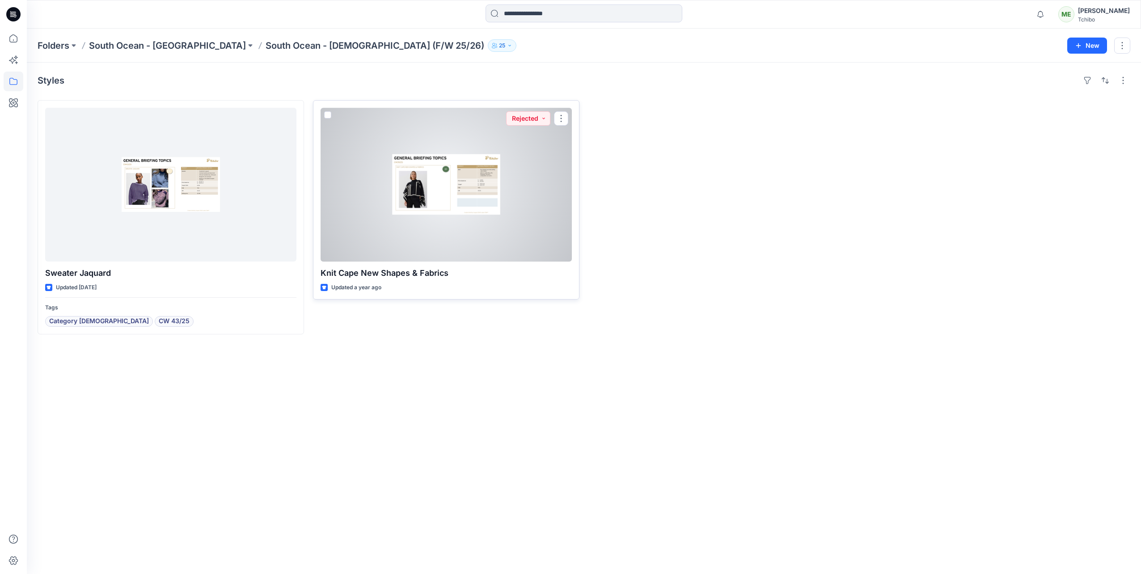
click at [450, 236] on div at bounding box center [445, 185] width 251 height 154
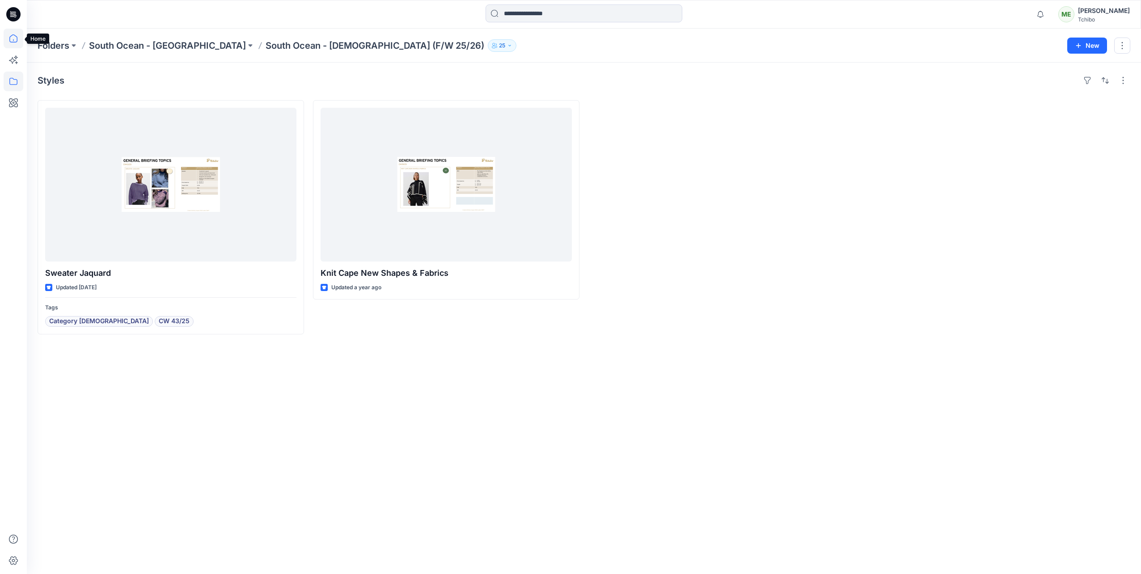
click at [14, 36] on icon at bounding box center [14, 39] width 20 height 20
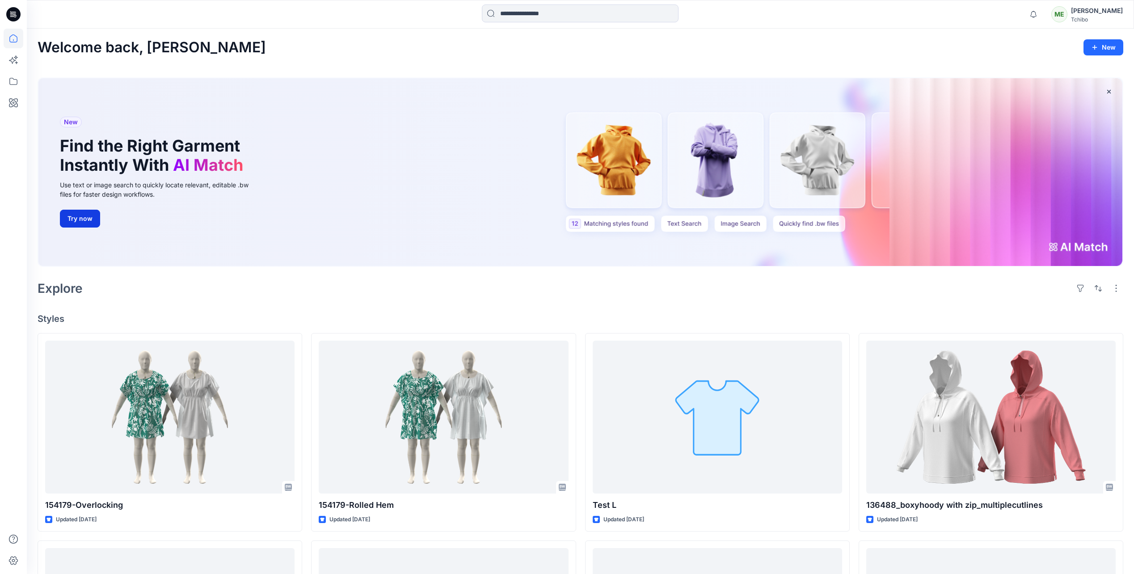
click at [75, 220] on button "Try now" at bounding box center [80, 219] width 40 height 18
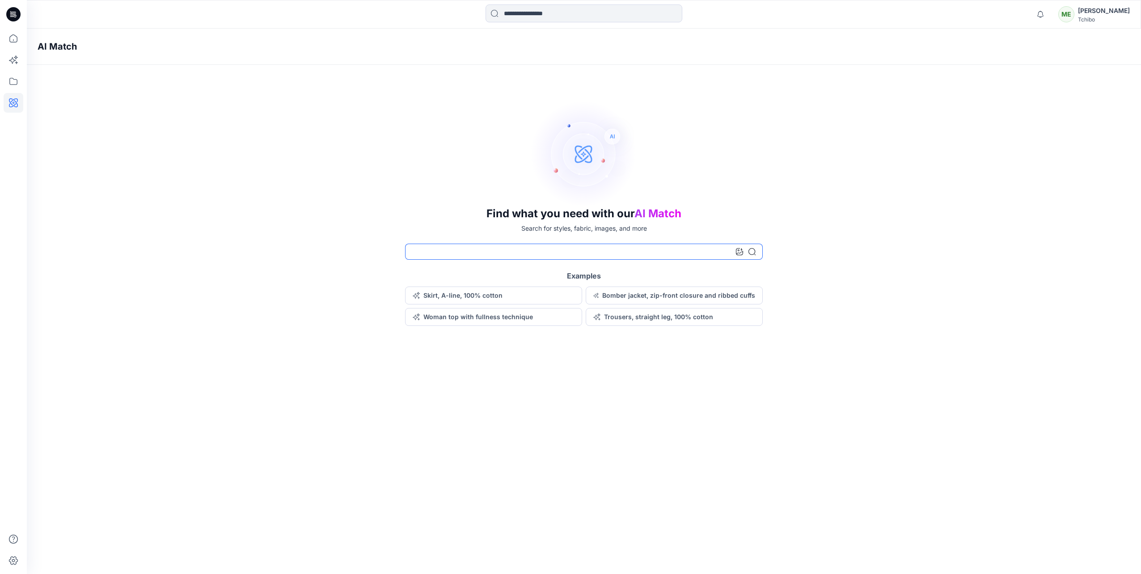
click at [414, 250] on input at bounding box center [584, 252] width 358 height 16
type input "*******"
